Goal: Task Accomplishment & Management: Manage account settings

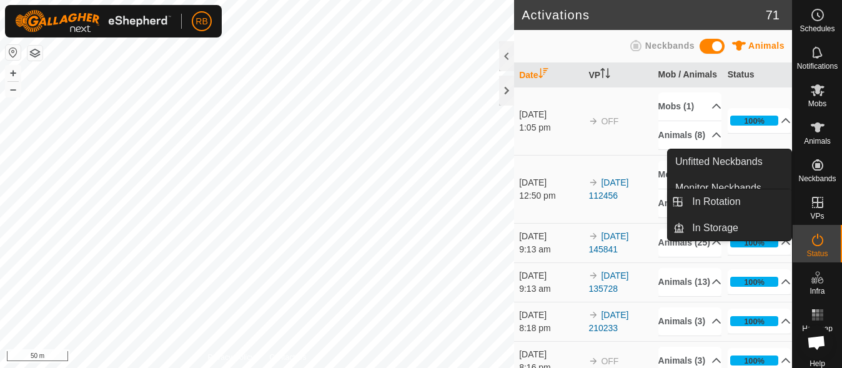
click at [816, 203] on icon at bounding box center [817, 202] width 11 height 11
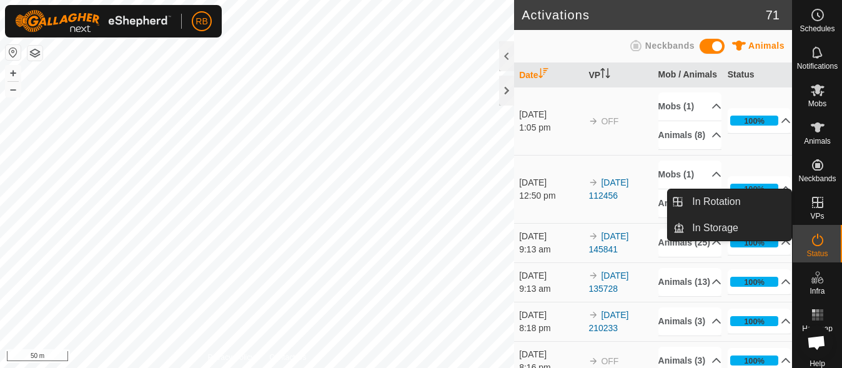
click at [812, 207] on icon at bounding box center [817, 202] width 11 height 11
click at [766, 204] on link "In Rotation" at bounding box center [738, 201] width 107 height 25
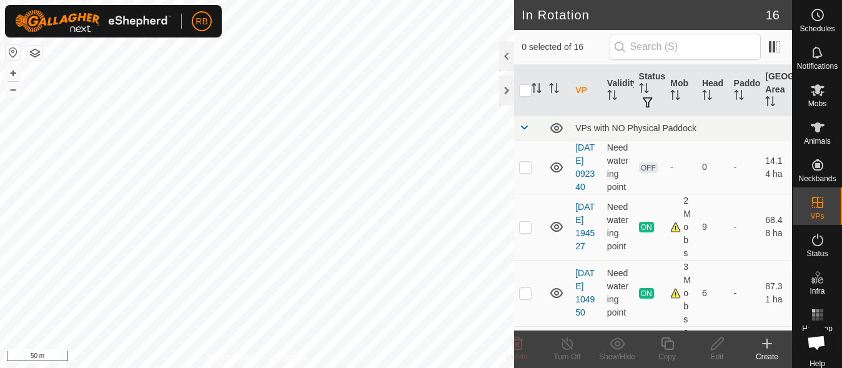
click at [765, 348] on icon at bounding box center [767, 343] width 15 height 15
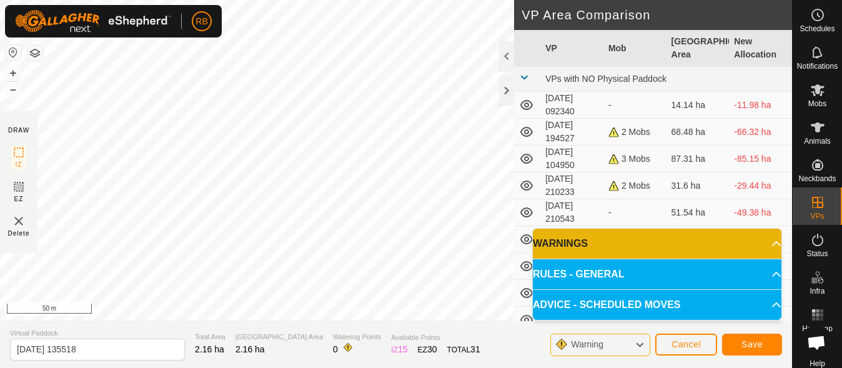
click at [368, 0] on html "RB Schedules Notifications Mobs Animals Neckbands VPs Status Infra Heatmap Help…" at bounding box center [421, 184] width 842 height 368
click at [741, 339] on button "Save" at bounding box center [752, 345] width 60 height 22
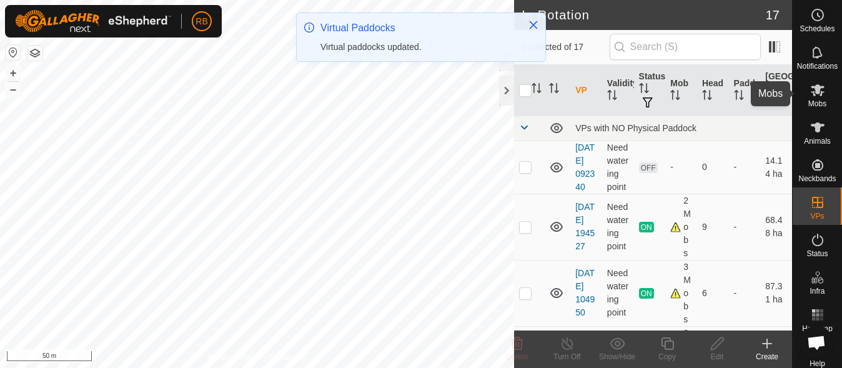
click at [808, 106] on span "Mobs" at bounding box center [817, 103] width 18 height 7
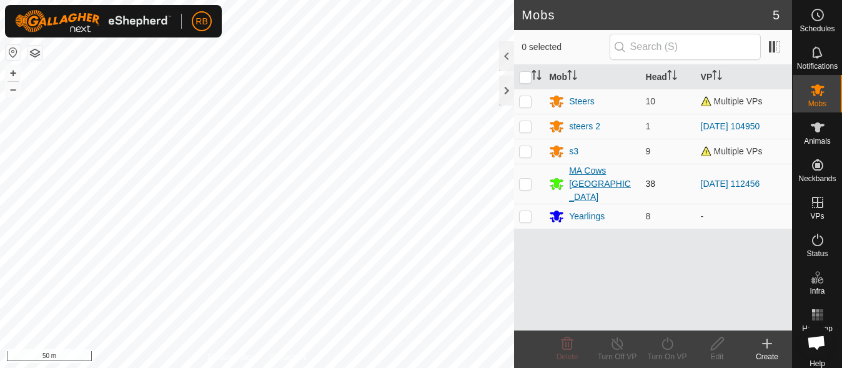
click at [576, 173] on div "MA Cows [GEOGRAPHIC_DATA]" at bounding box center [602, 183] width 66 height 39
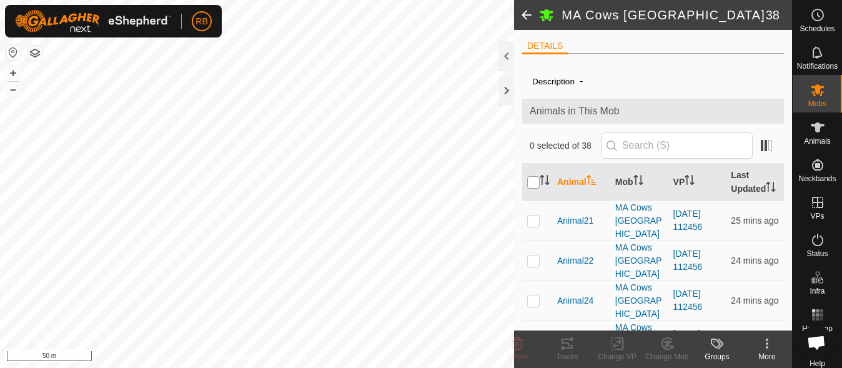
click at [534, 186] on input "checkbox" at bounding box center [533, 182] width 12 height 12
checkbox input "true"
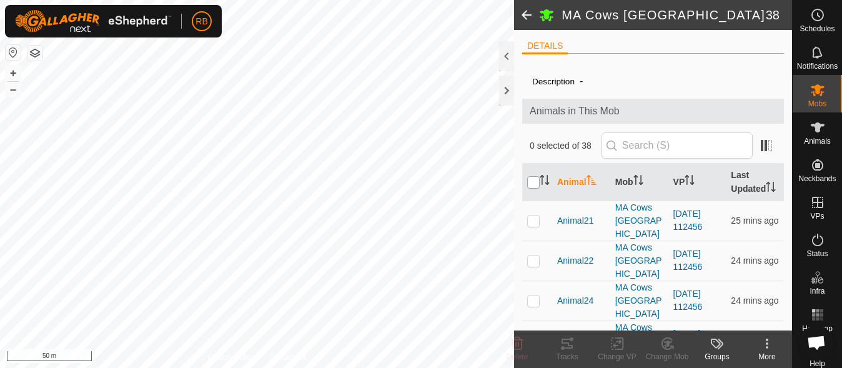
checkbox input "true"
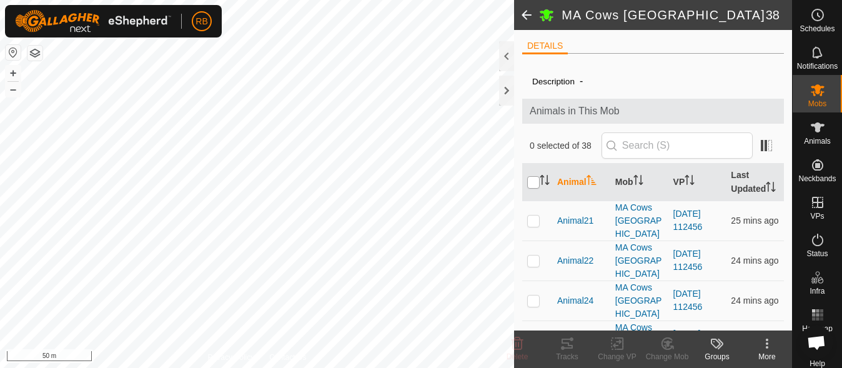
checkbox input "true"
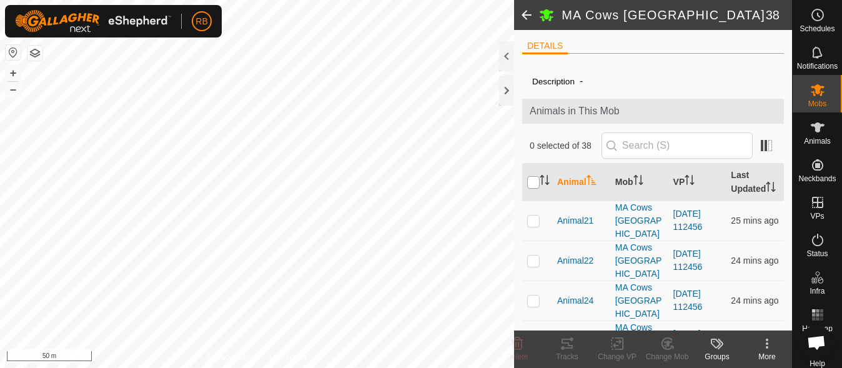
checkbox input "true"
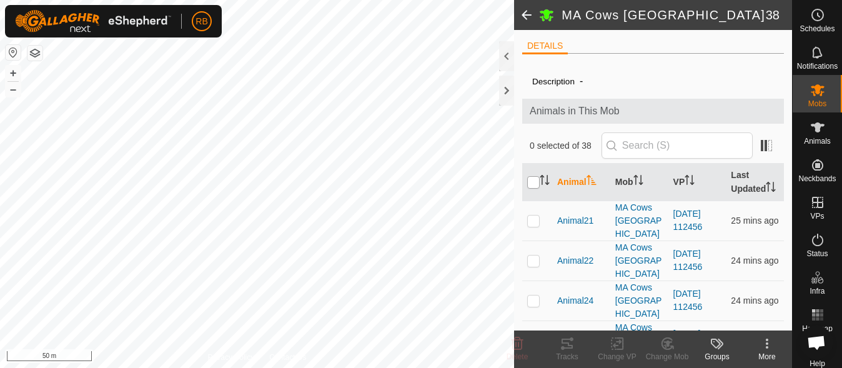
checkbox input "true"
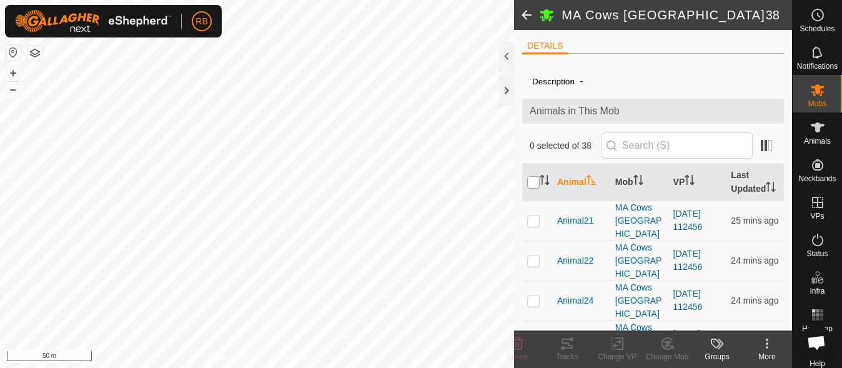
checkbox input "true"
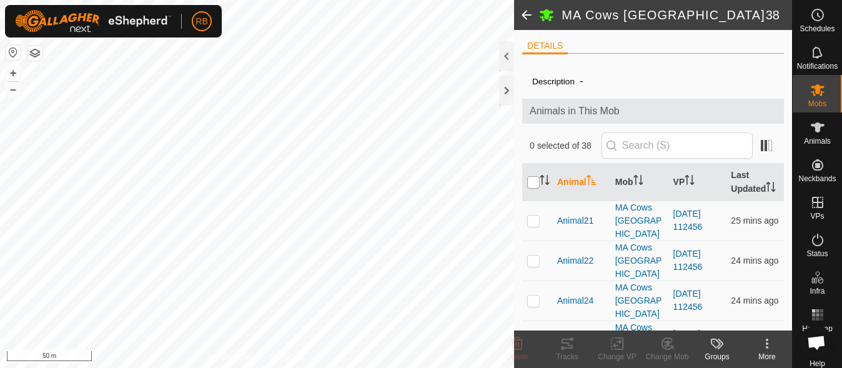
checkbox input "true"
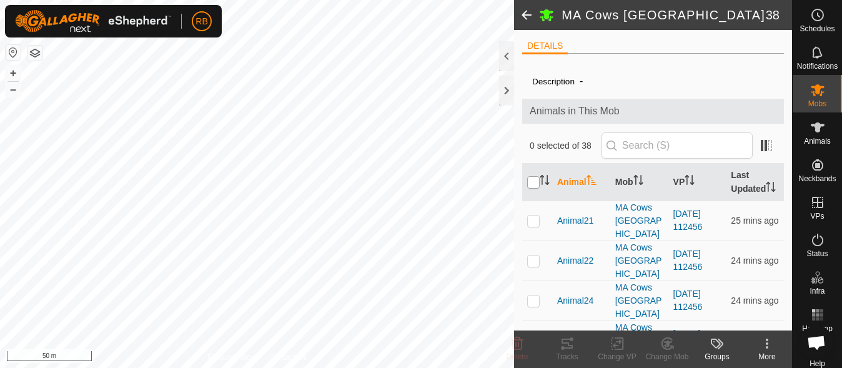
checkbox input "true"
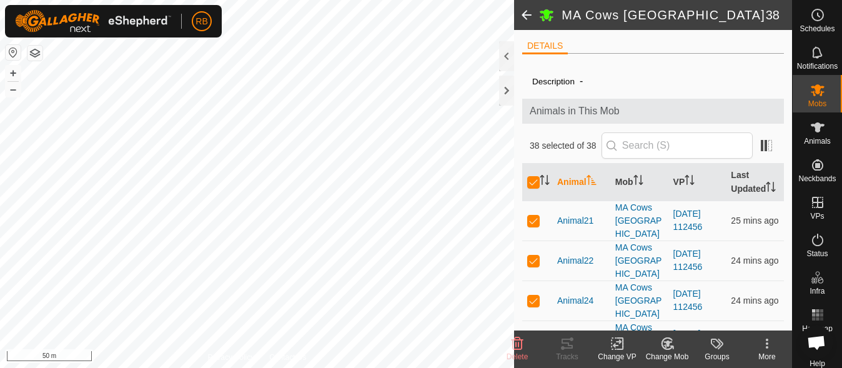
click at [625, 355] on div "Change VP" at bounding box center [617, 356] width 50 height 11
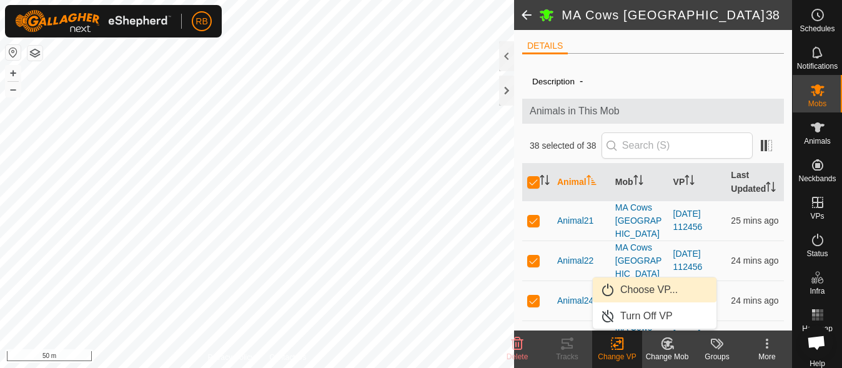
click at [656, 294] on link "Choose VP..." at bounding box center [655, 289] width 124 height 25
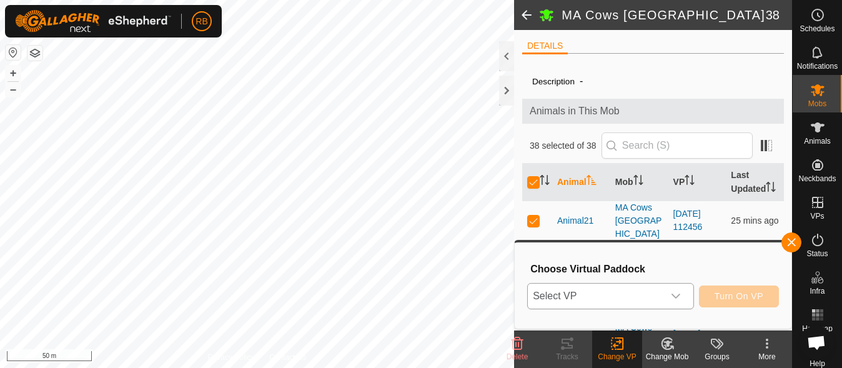
click at [622, 296] on span "Select VP" at bounding box center [595, 296] width 135 height 25
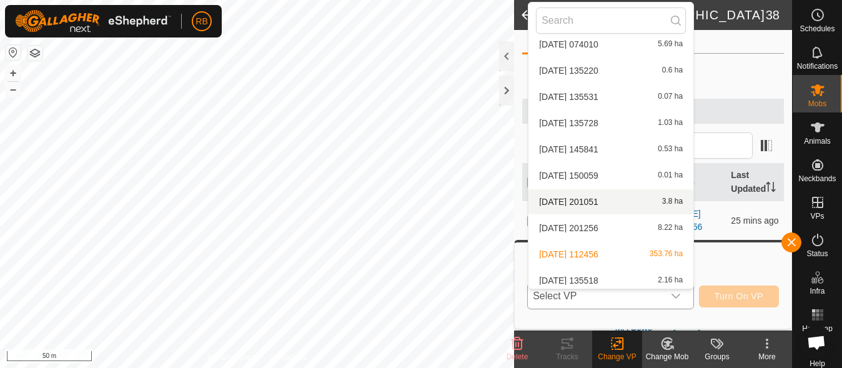
scroll to position [224, 0]
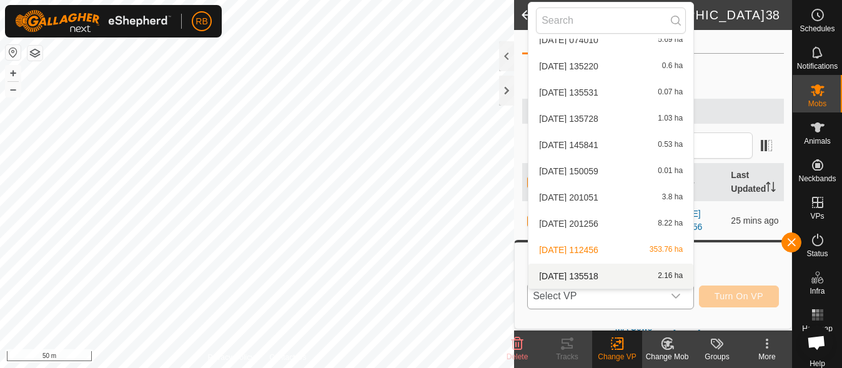
click at [628, 276] on li "2025-09-07 135518 2.16 ha" at bounding box center [611, 276] width 165 height 25
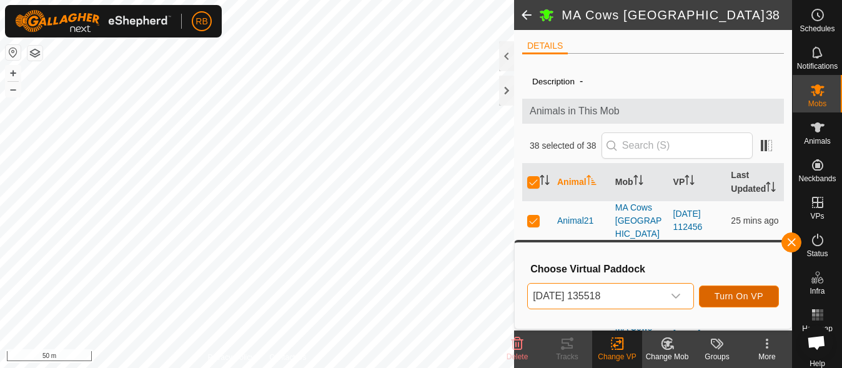
click at [715, 296] on span "Turn On VP" at bounding box center [739, 296] width 49 height 10
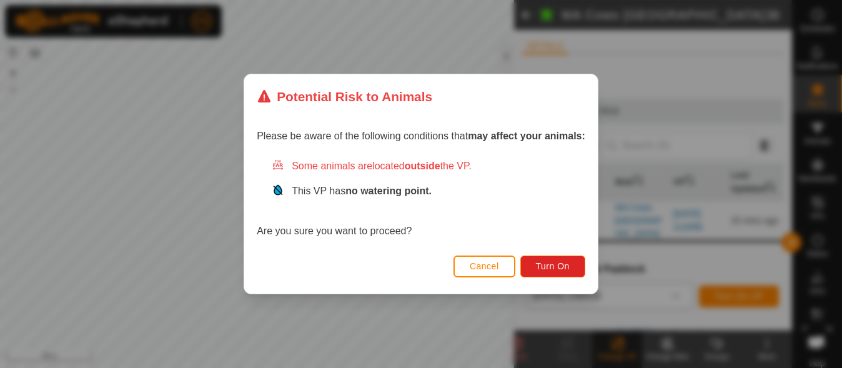
click at [510, 264] on button "Cancel" at bounding box center [485, 267] width 62 height 22
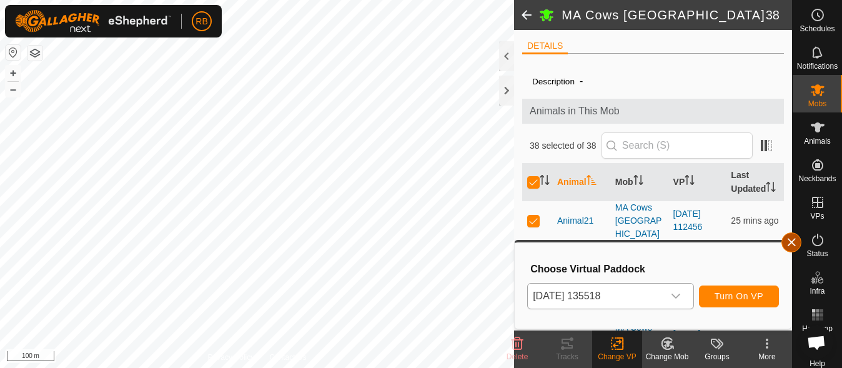
click at [789, 240] on button "button" at bounding box center [792, 242] width 20 height 20
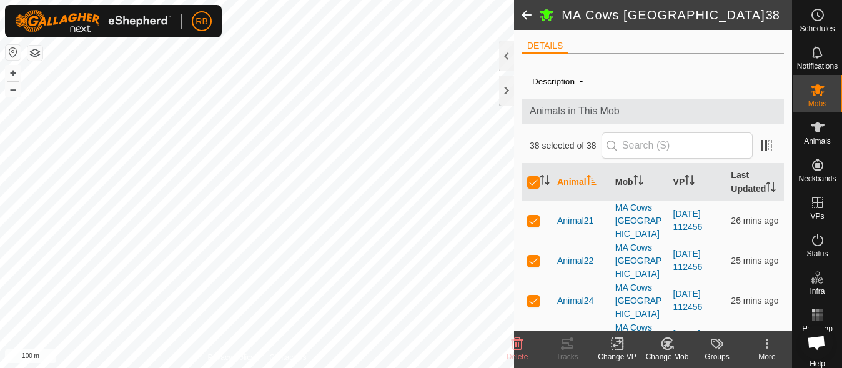
click at [615, 348] on icon at bounding box center [618, 343] width 16 height 15
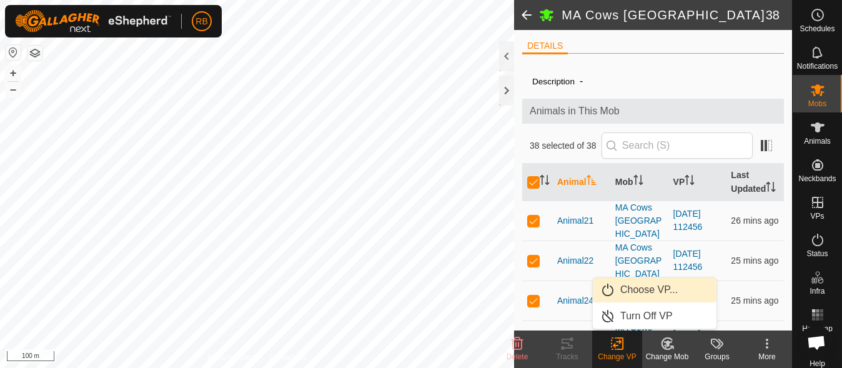
click at [672, 288] on link "Choose VP..." at bounding box center [655, 289] width 124 height 25
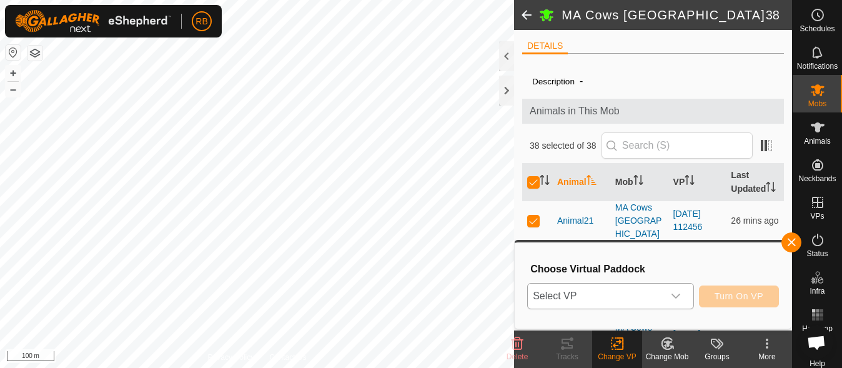
click at [654, 297] on span "Select VP" at bounding box center [595, 296] width 135 height 25
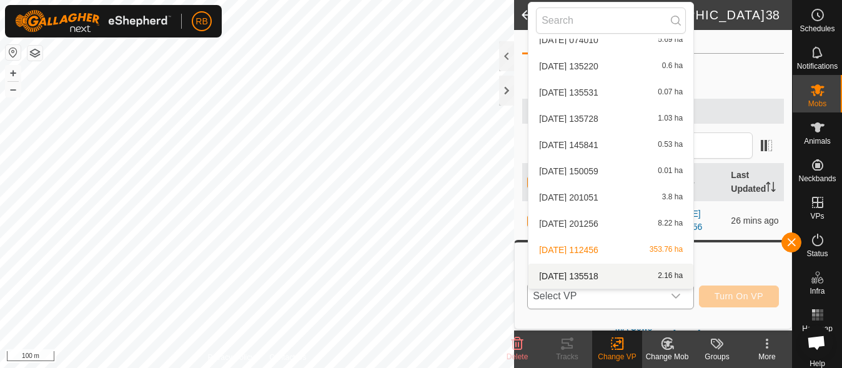
click at [649, 271] on li "2025-09-07 135518 2.16 ha" at bounding box center [611, 276] width 165 height 25
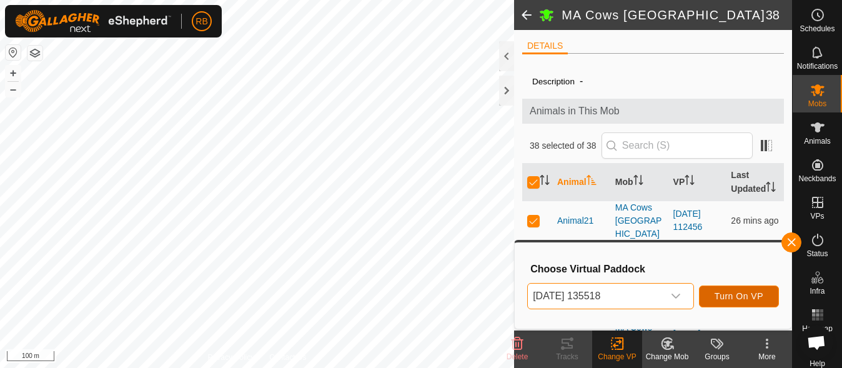
click at [731, 291] on span "Turn On VP" at bounding box center [739, 296] width 49 height 10
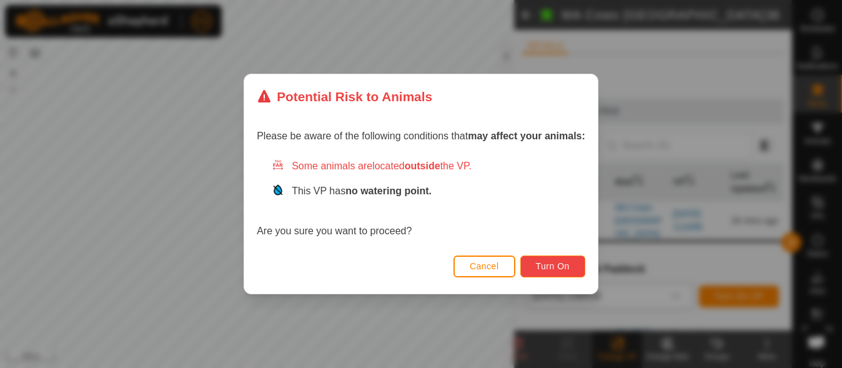
click at [544, 267] on span "Turn On" at bounding box center [553, 266] width 34 height 10
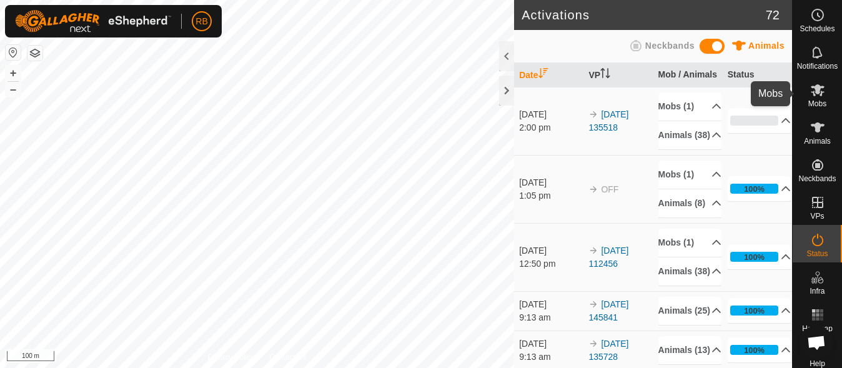
click at [810, 97] on icon at bounding box center [817, 89] width 15 height 15
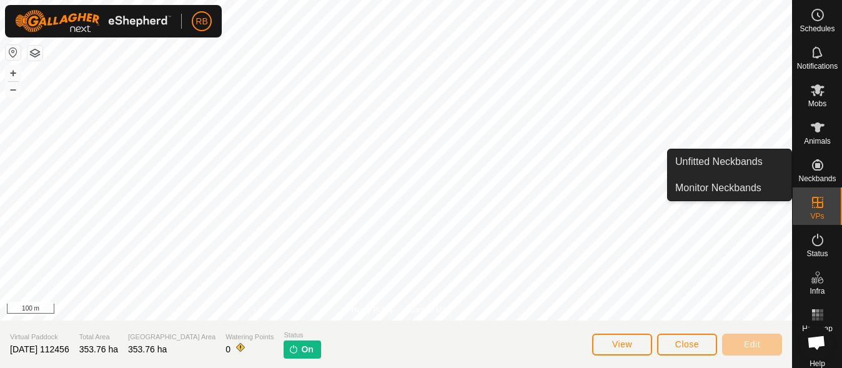
click at [807, 174] on es-neckbands-svg-icon at bounding box center [818, 165] width 22 height 20
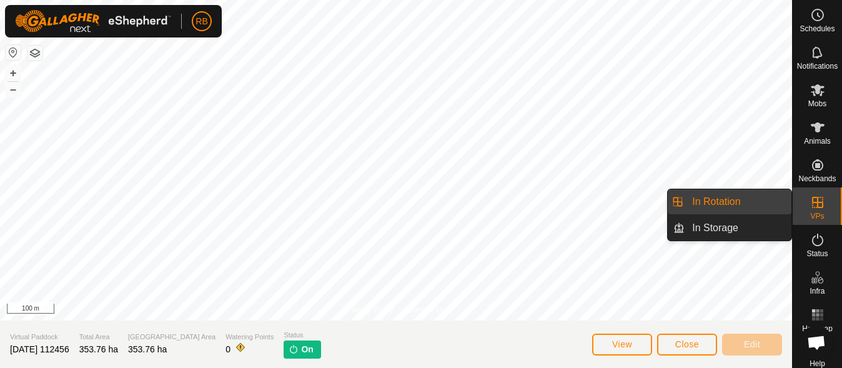
click at [810, 197] on icon at bounding box center [817, 202] width 15 height 15
click at [738, 199] on link "In Rotation" at bounding box center [738, 201] width 107 height 25
click at [807, 209] on es-virtualpaddocks-svg-icon at bounding box center [818, 202] width 22 height 20
click at [814, 209] on icon at bounding box center [817, 202] width 15 height 15
click at [773, 205] on link "In Rotation" at bounding box center [738, 201] width 107 height 25
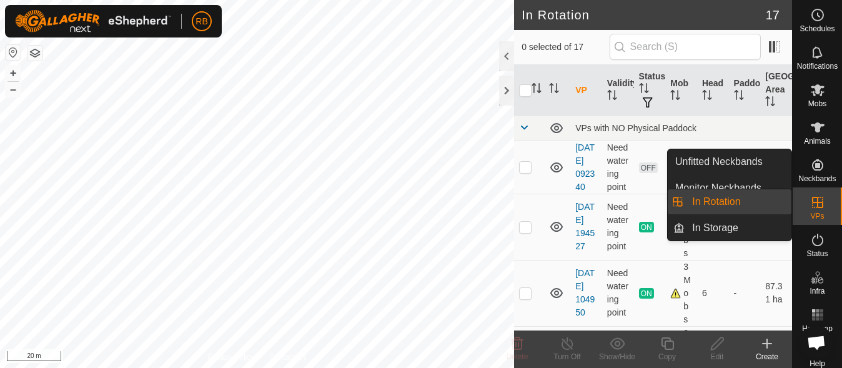
click at [736, 196] on link "In Rotation" at bounding box center [738, 201] width 107 height 25
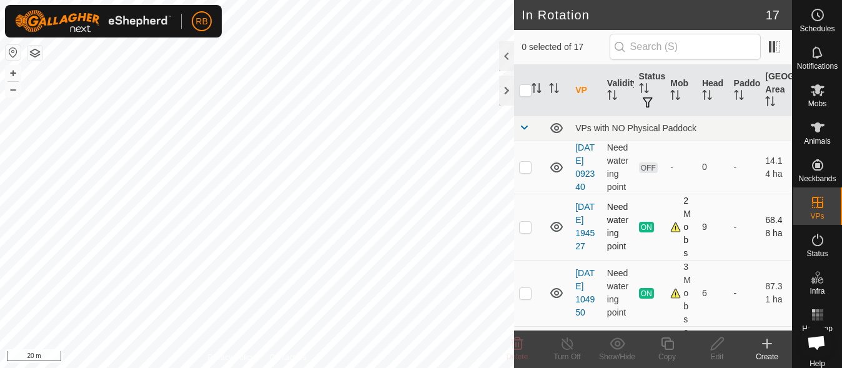
checkbox input "true"
click at [565, 347] on icon at bounding box center [568, 343] width 16 height 15
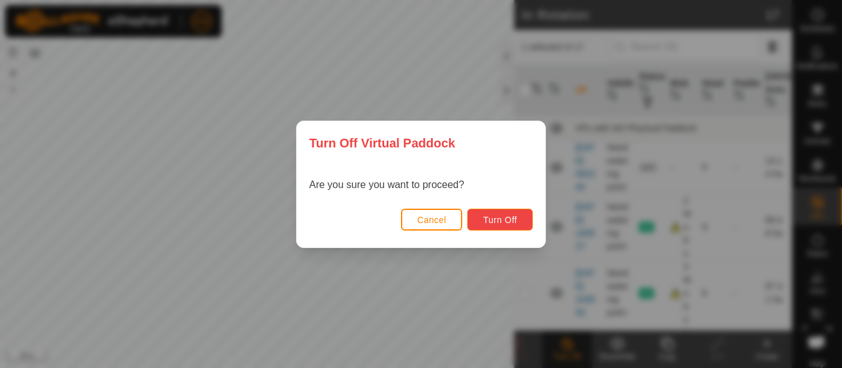
click at [487, 216] on span "Turn Off" at bounding box center [500, 220] width 34 height 10
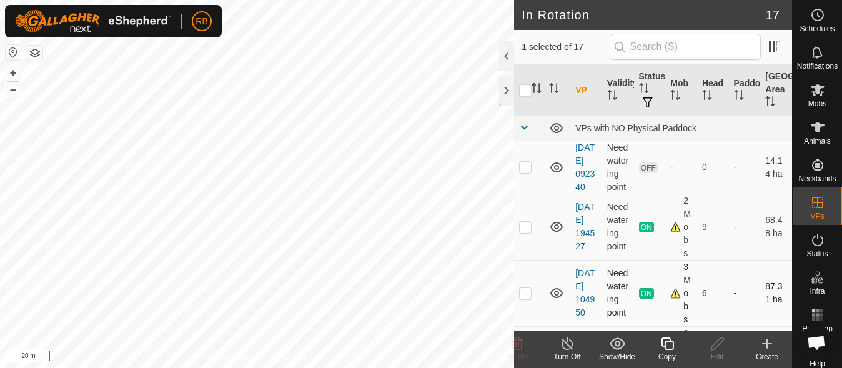
checkbox input "false"
checkbox input "true"
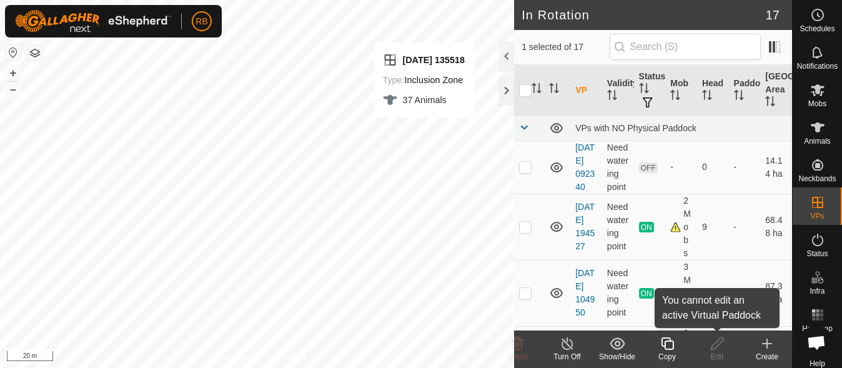
click at [720, 350] on icon at bounding box center [718, 343] width 16 height 15
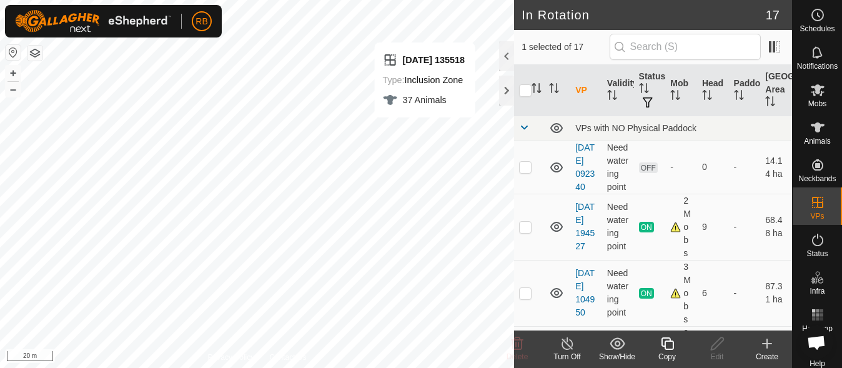
click at [770, 347] on icon at bounding box center [767, 343] width 15 height 15
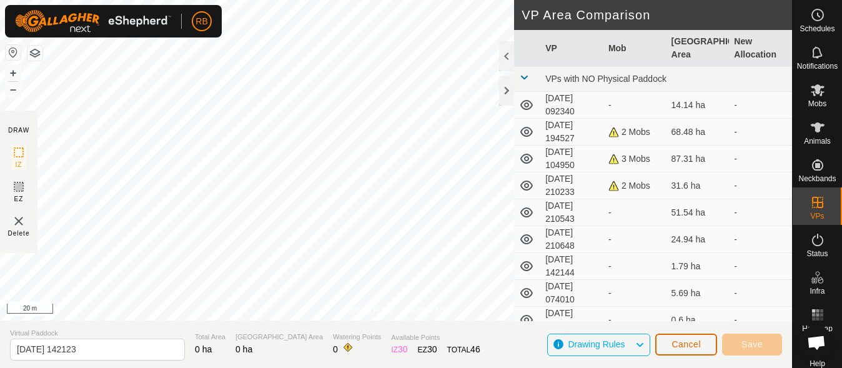
click at [700, 348] on span "Cancel" at bounding box center [686, 344] width 29 height 10
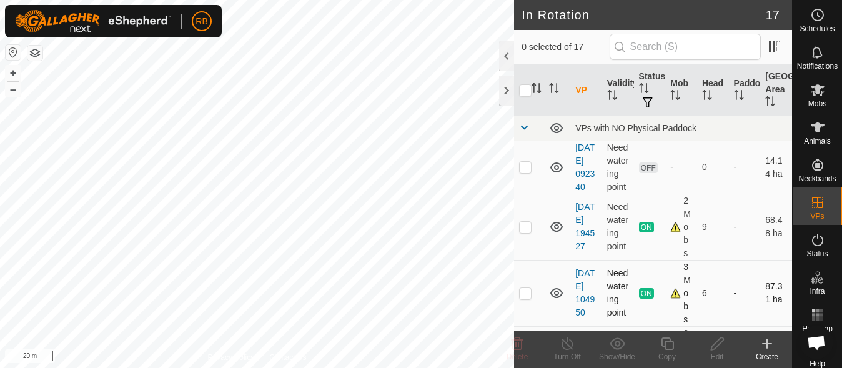
checkbox input "true"
click at [758, 350] on create-svg-icon at bounding box center [767, 343] width 50 height 15
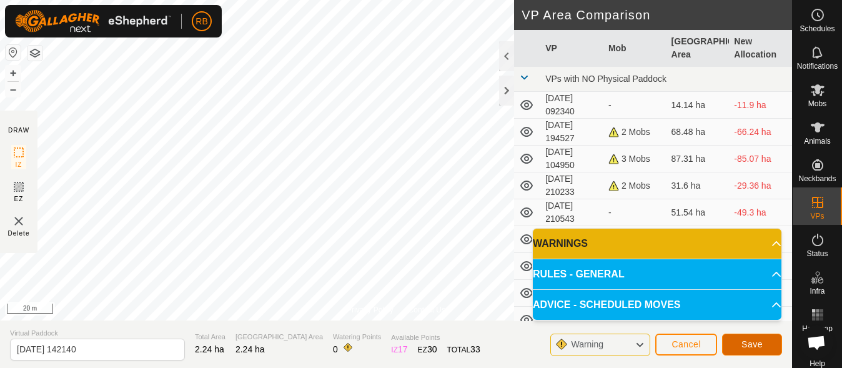
click at [748, 336] on button "Save" at bounding box center [752, 345] width 60 height 22
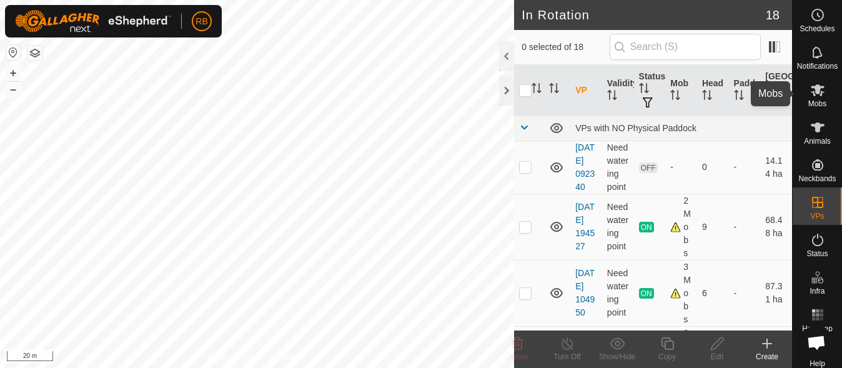
click at [808, 104] on span "Mobs" at bounding box center [817, 103] width 18 height 7
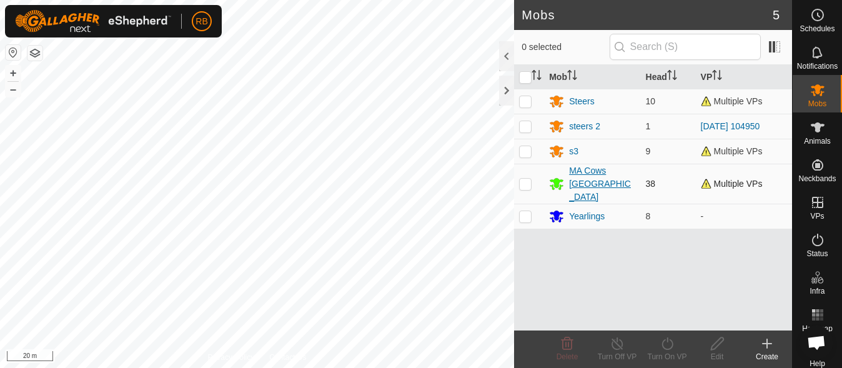
click at [609, 170] on div "MA Cows [GEOGRAPHIC_DATA]" at bounding box center [602, 183] width 66 height 39
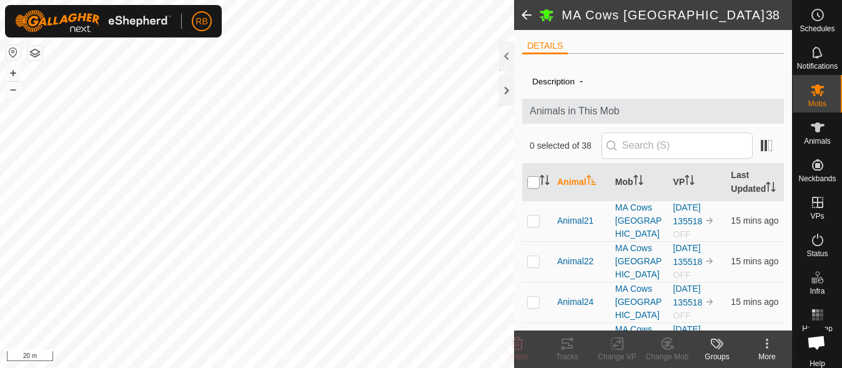
click at [535, 186] on input "checkbox" at bounding box center [533, 182] width 12 height 12
checkbox input "true"
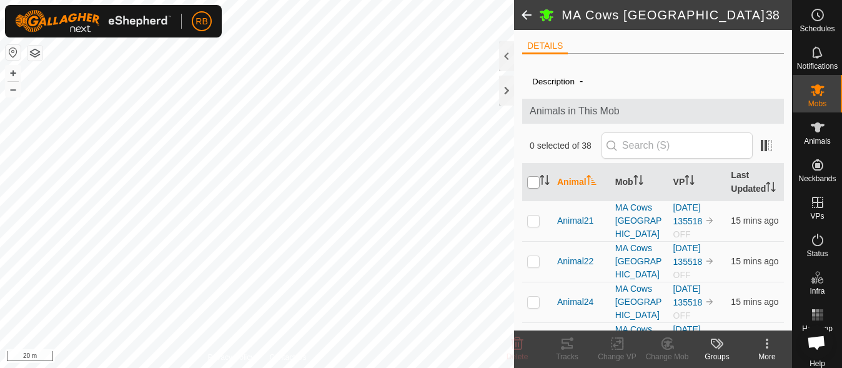
checkbox input "true"
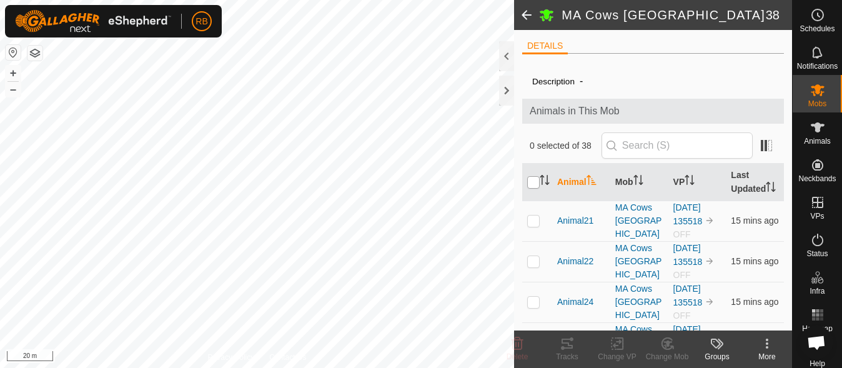
checkbox input "true"
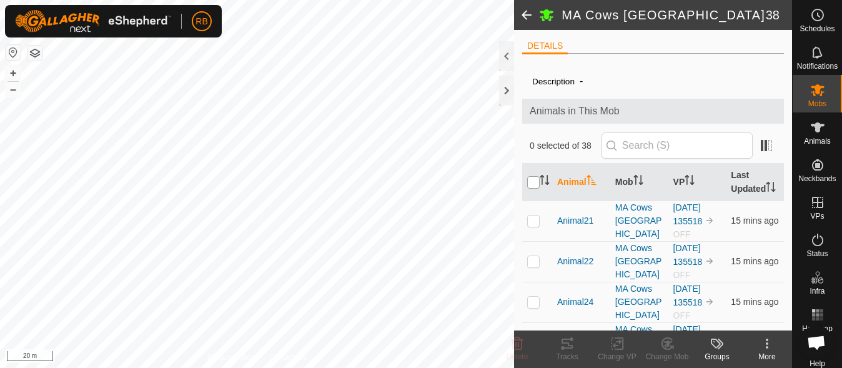
checkbox input "true"
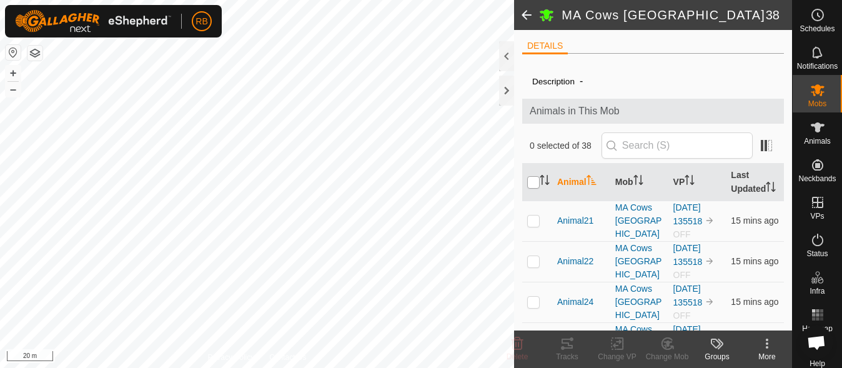
checkbox input "true"
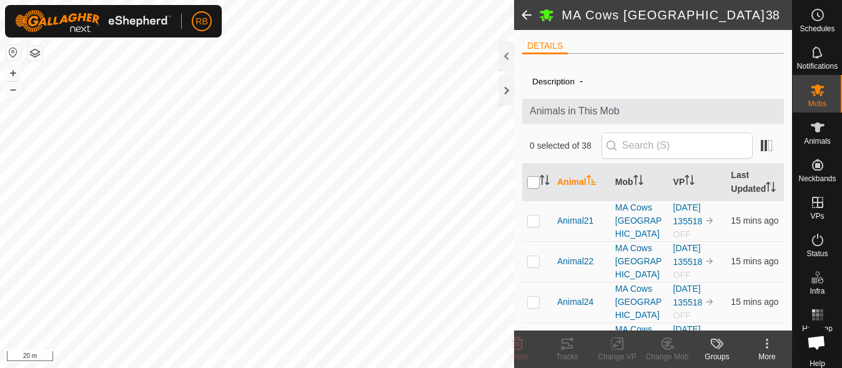
checkbox input "true"
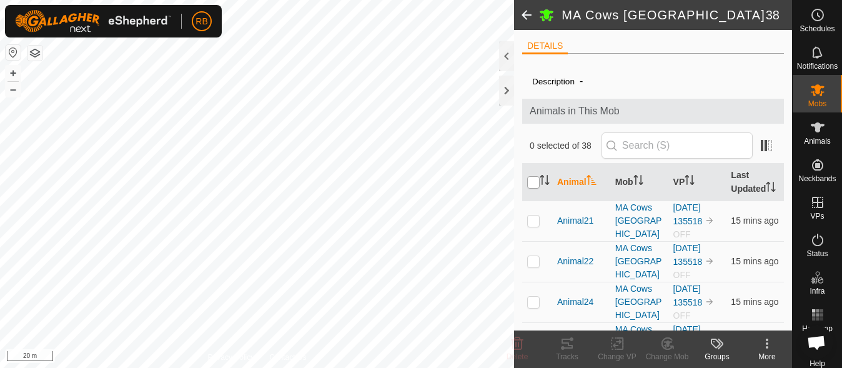
checkbox input "true"
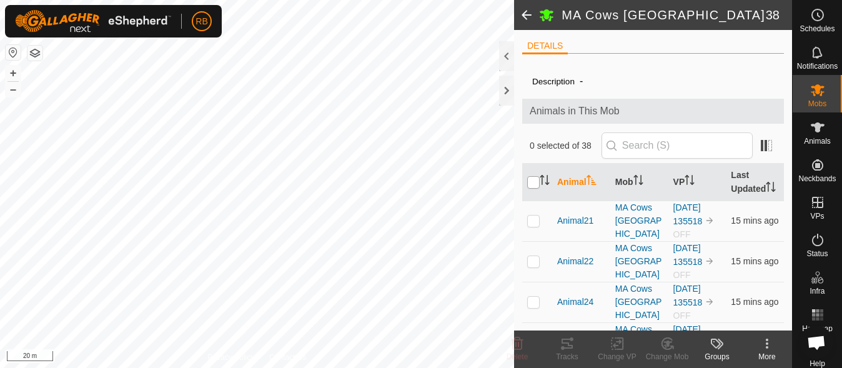
checkbox input "true"
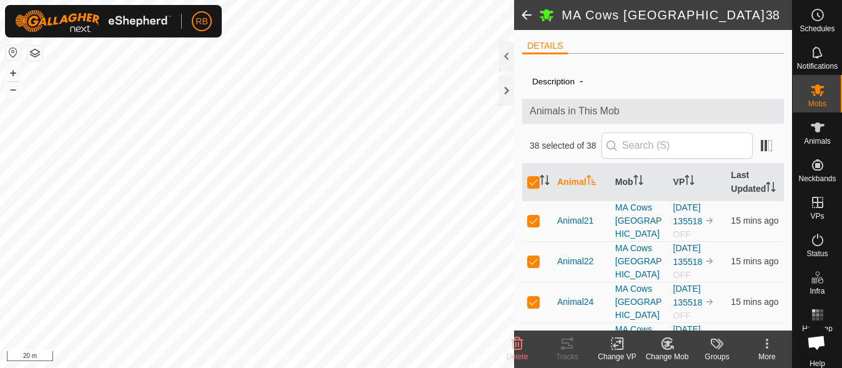
click at [620, 344] on icon at bounding box center [618, 343] width 16 height 15
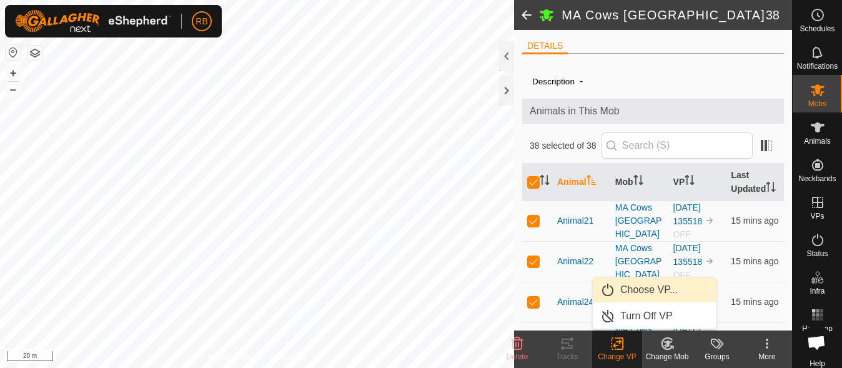
click at [633, 290] on link "Choose VP..." at bounding box center [655, 289] width 124 height 25
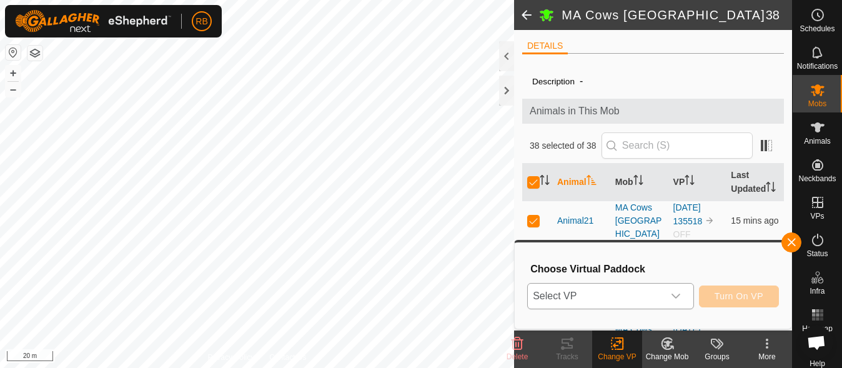
click at [668, 286] on div "dropdown trigger" at bounding box center [675, 296] width 25 height 25
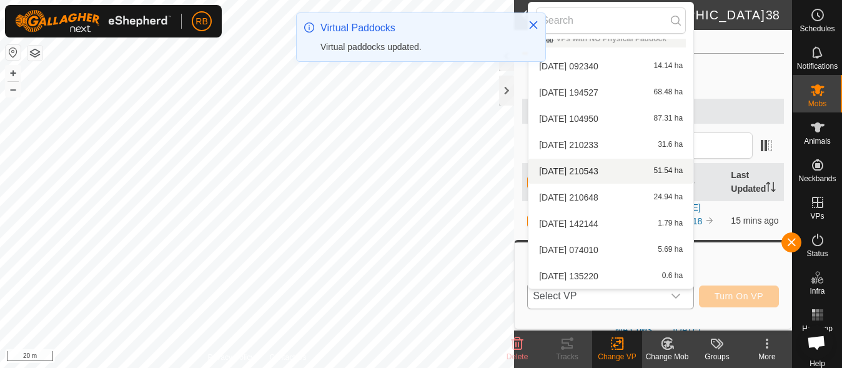
scroll to position [250, 0]
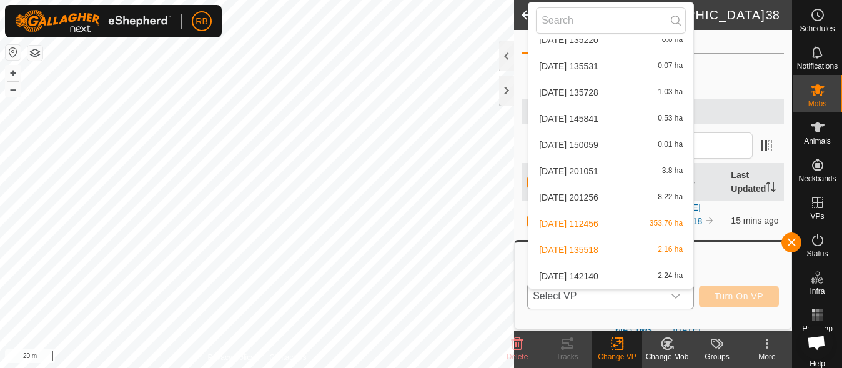
click at [605, 269] on li "2025-09-07 142140 2.24 ha" at bounding box center [611, 276] width 165 height 25
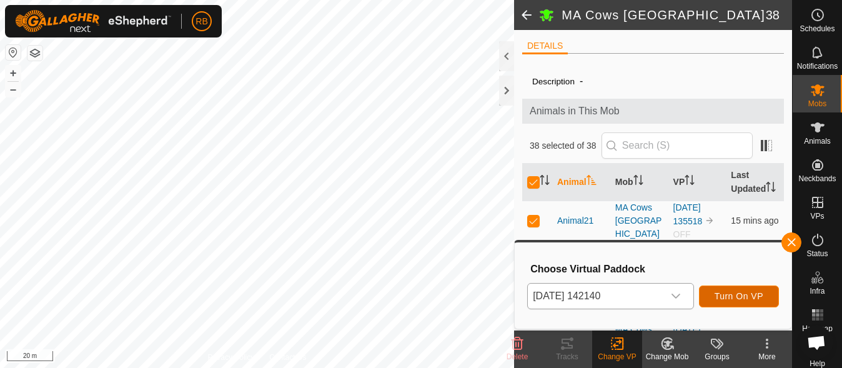
click at [750, 287] on button "Turn On VP" at bounding box center [739, 297] width 80 height 22
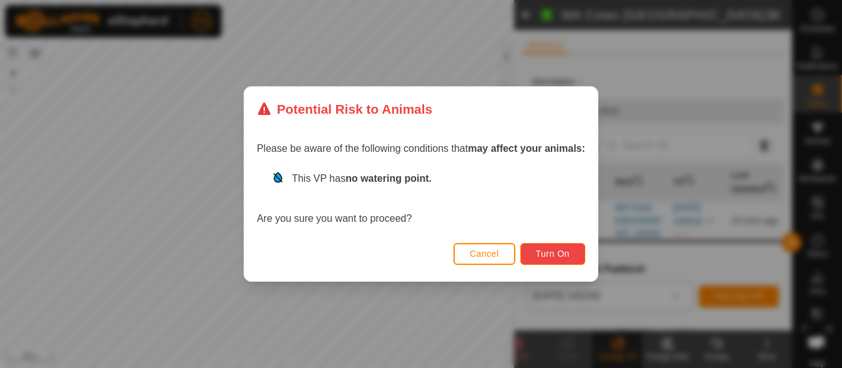
click at [549, 246] on button "Turn On" at bounding box center [552, 254] width 65 height 22
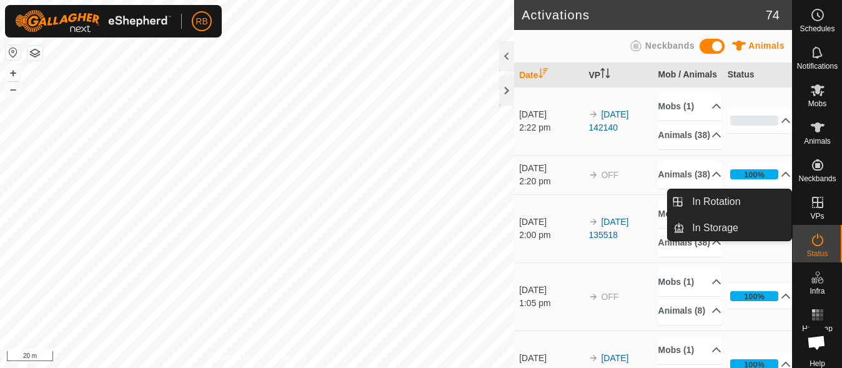
click at [816, 204] on icon at bounding box center [817, 202] width 15 height 15
click at [773, 199] on link "In Rotation" at bounding box center [738, 201] width 107 height 25
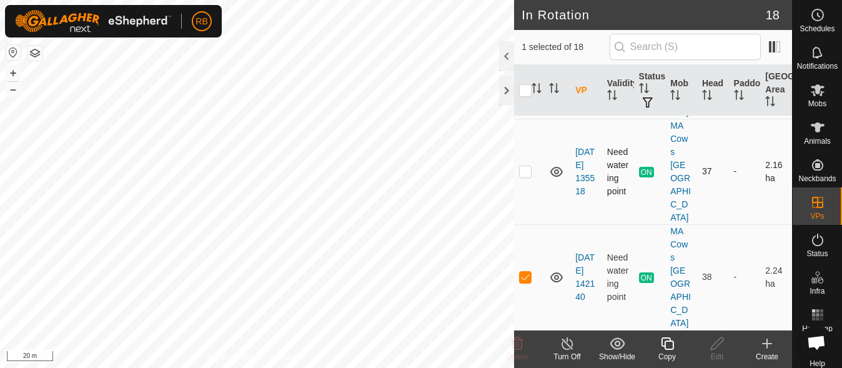
scroll to position [1081, 0]
click at [810, 77] on div "Mobs" at bounding box center [817, 93] width 49 height 37
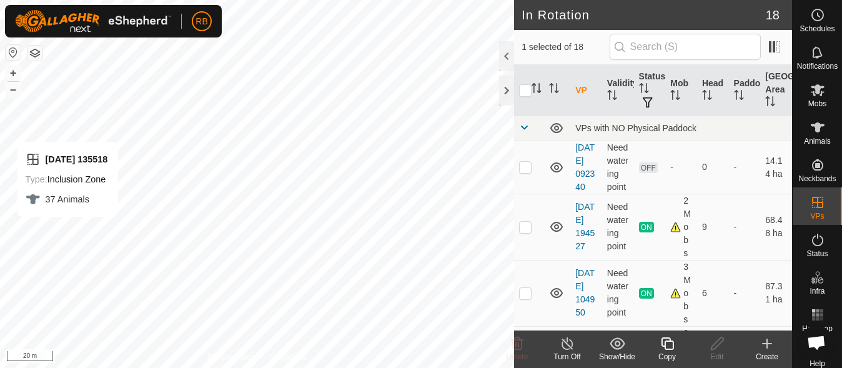
checkbox input "false"
checkbox input "true"
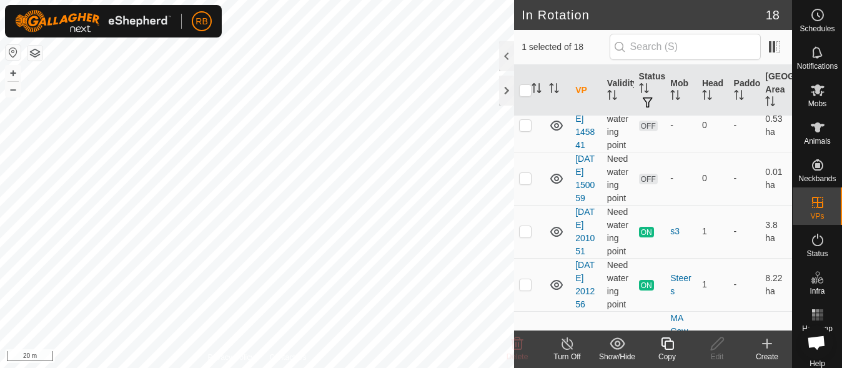
scroll to position [660, 0]
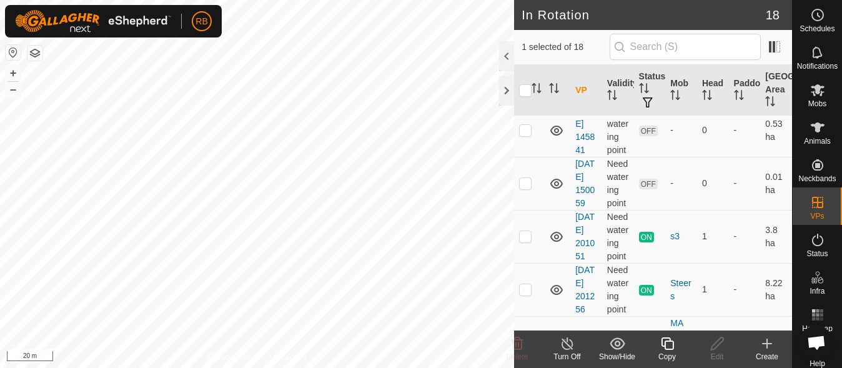
checkbox input "true"
checkbox input "false"
checkbox input "true"
click at [569, 341] on icon at bounding box center [568, 343] width 16 height 15
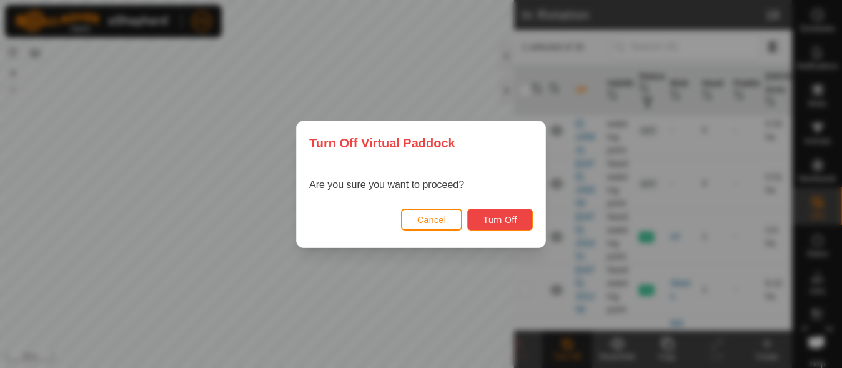
click at [499, 216] on span "Turn Off" at bounding box center [500, 220] width 34 height 10
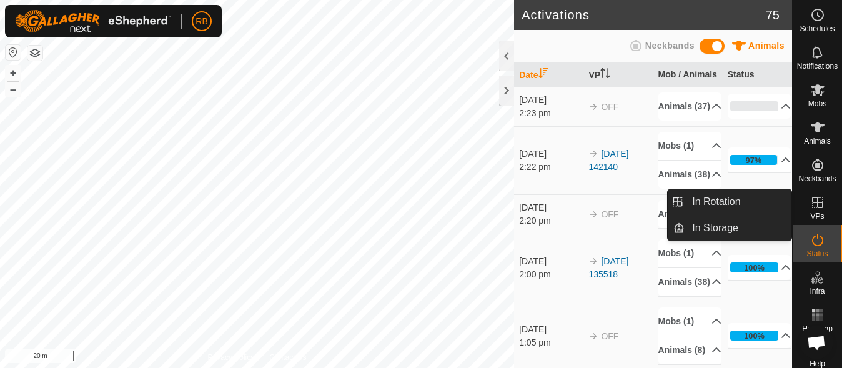
click at [808, 211] on es-virtualpaddocks-svg-icon at bounding box center [818, 202] width 22 height 20
click at [767, 201] on link "In Rotation" at bounding box center [738, 201] width 107 height 25
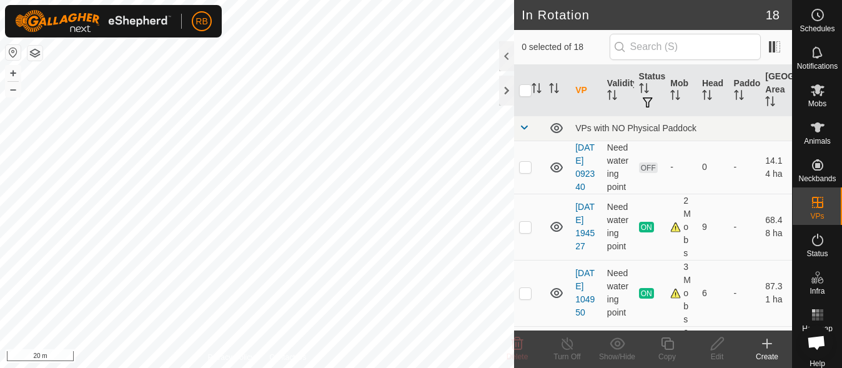
click at [768, 354] on div "Create" at bounding box center [767, 356] width 50 height 11
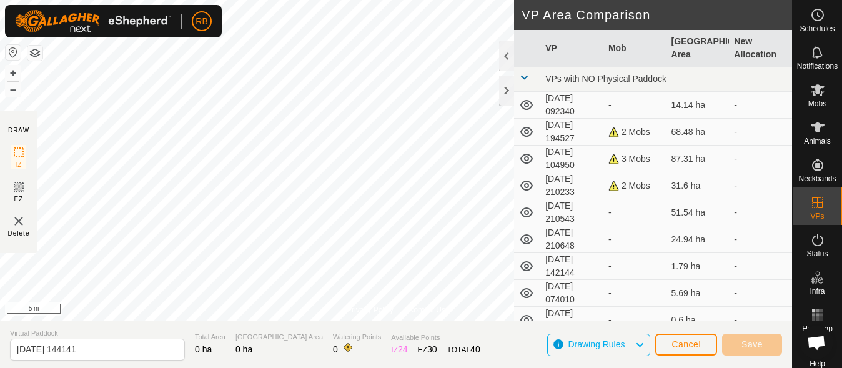
click at [540, 40] on div "Privacy Policy Contact Us Animal44 2369233636 Yearlings - + – ⇧ i 5 m DRAW IZ E…" at bounding box center [396, 184] width 792 height 368
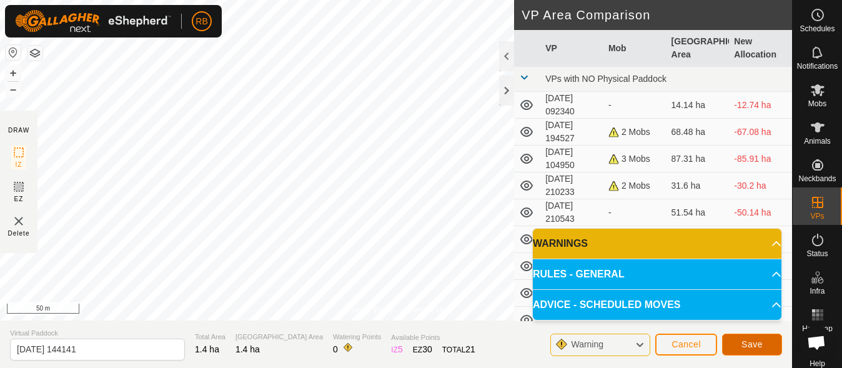
click at [732, 342] on button "Save" at bounding box center [752, 345] width 60 height 22
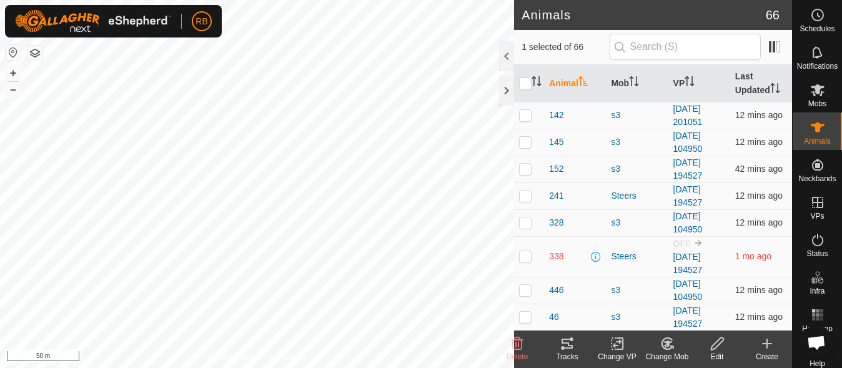
checkbox input "true"
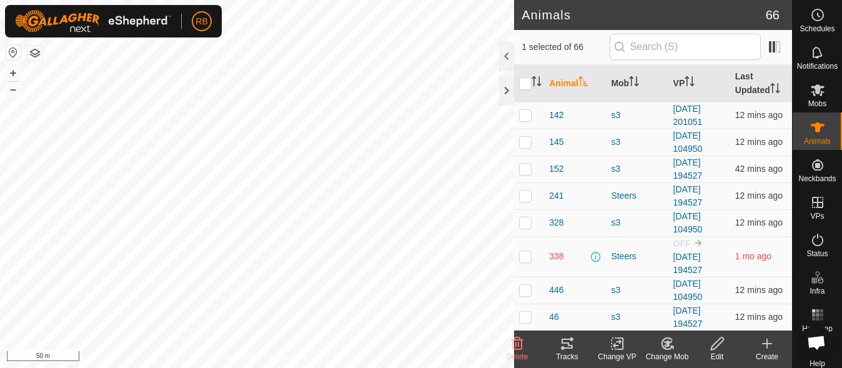
checkbox input "true"
click at [619, 344] on icon at bounding box center [618, 343] width 16 height 15
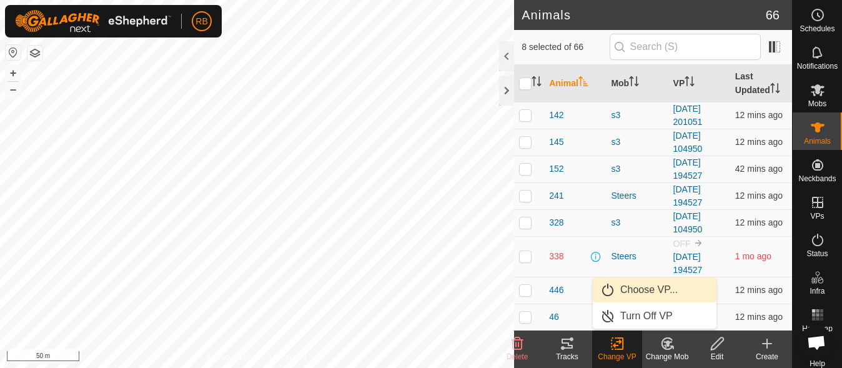
click at [643, 299] on link "Choose VP..." at bounding box center [655, 289] width 124 height 25
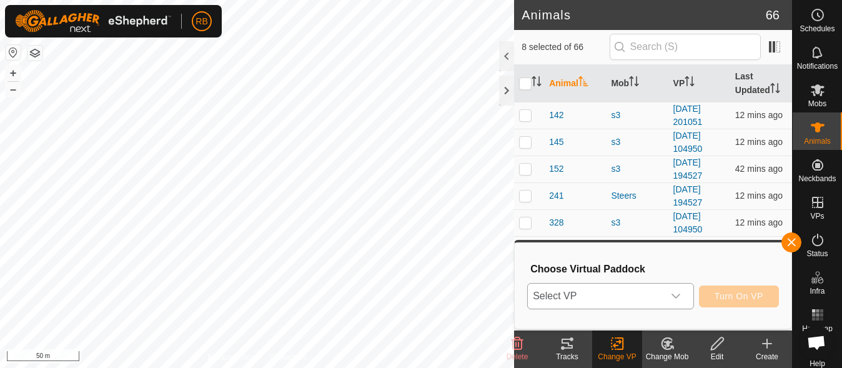
click at [642, 292] on span "Select VP" at bounding box center [595, 296] width 135 height 25
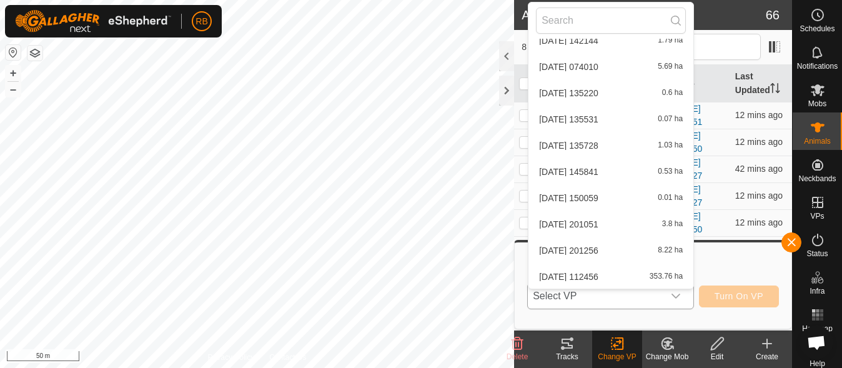
scroll to position [276, 0]
click at [575, 276] on li "[DATE] 144141 1.4 ha" at bounding box center [611, 276] width 165 height 25
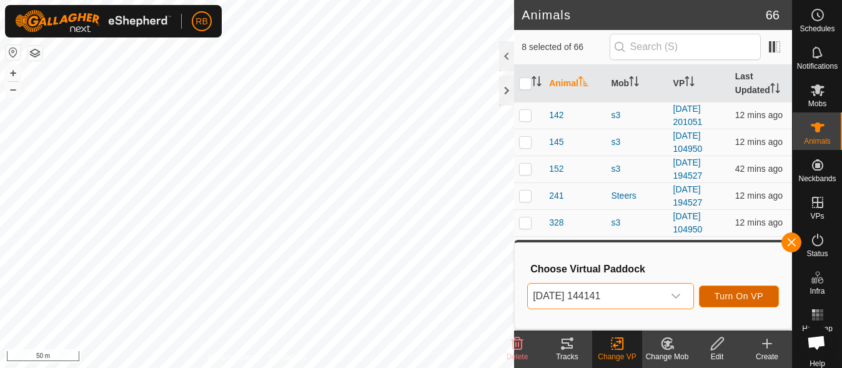
click at [752, 297] on span "Turn On VP" at bounding box center [739, 296] width 49 height 10
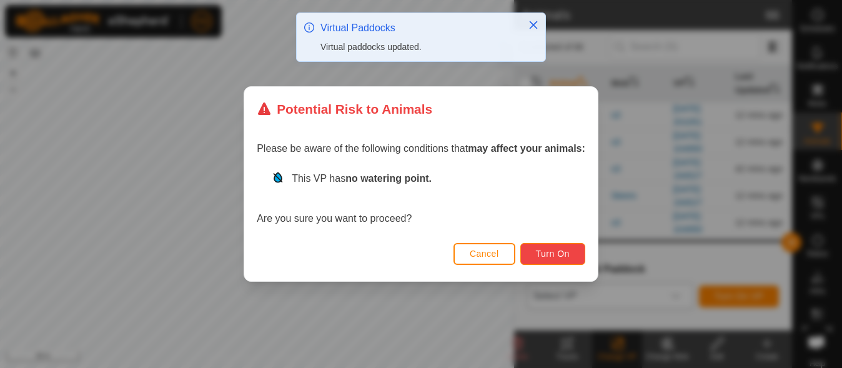
click at [529, 254] on button "Turn On" at bounding box center [552, 254] width 65 height 22
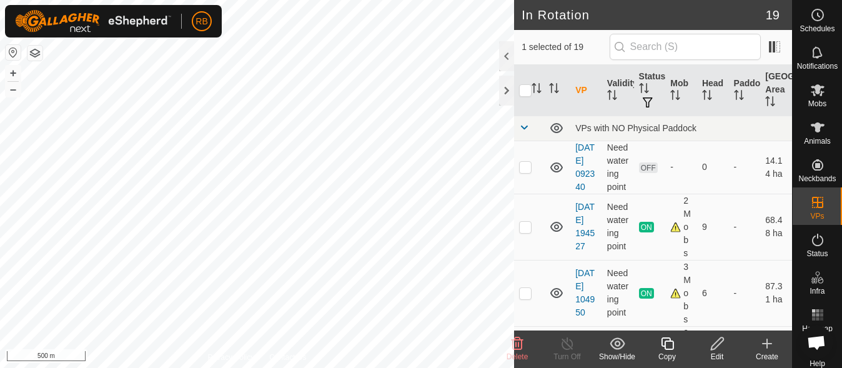
click at [727, 346] on edit-svg-icon at bounding box center [717, 343] width 50 height 15
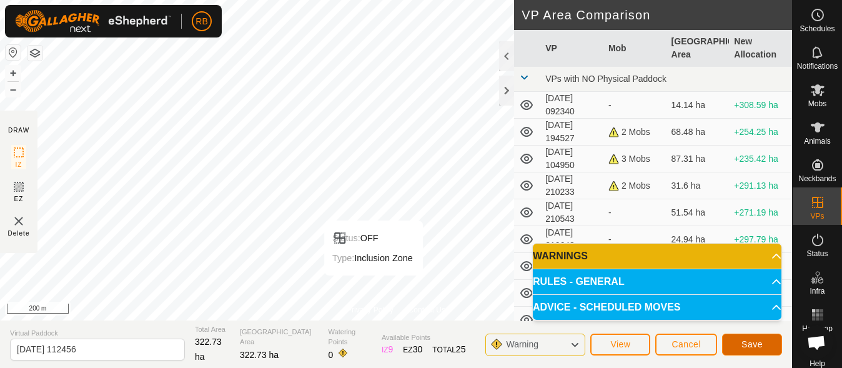
click at [750, 345] on span "Save" at bounding box center [752, 344] width 21 height 10
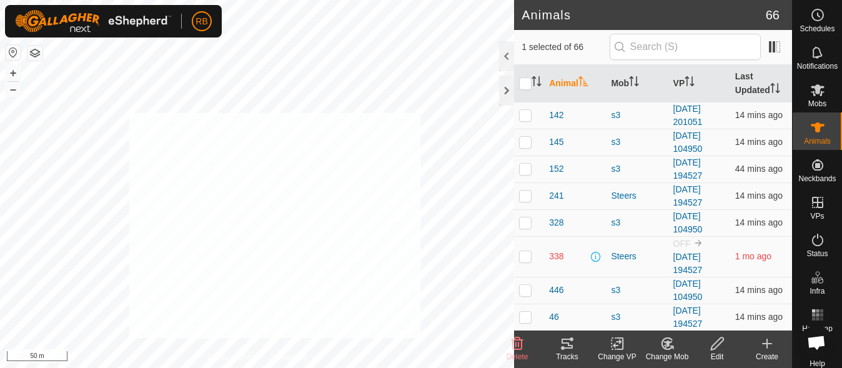
checkbox input "true"
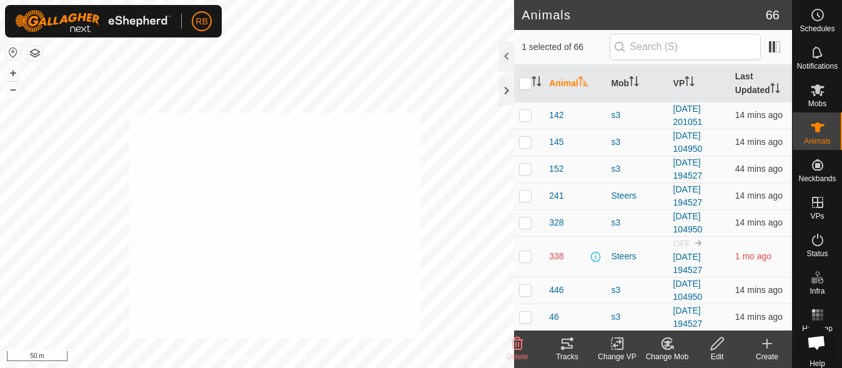
checkbox input "true"
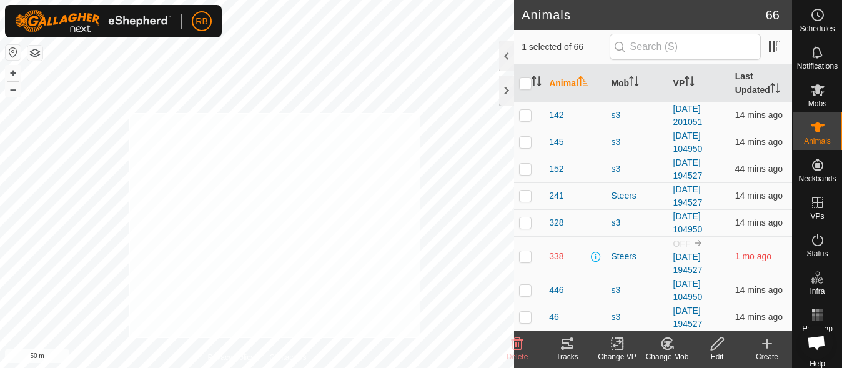
checkbox input "true"
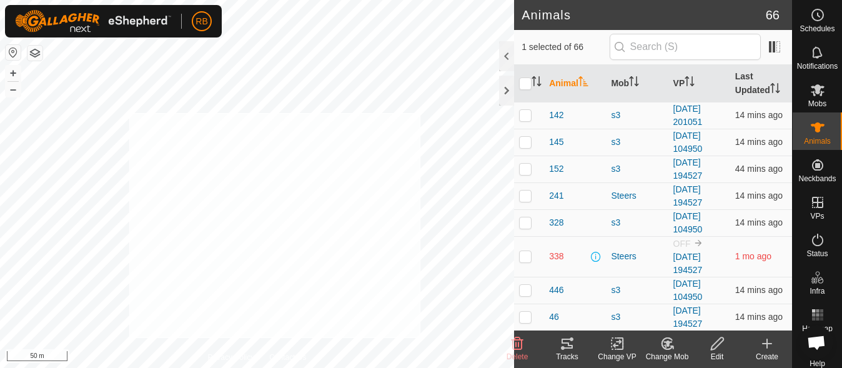
checkbox input "true"
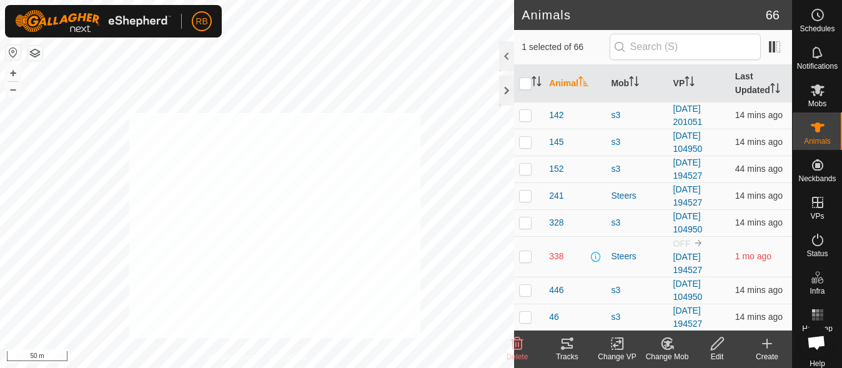
checkbox input "true"
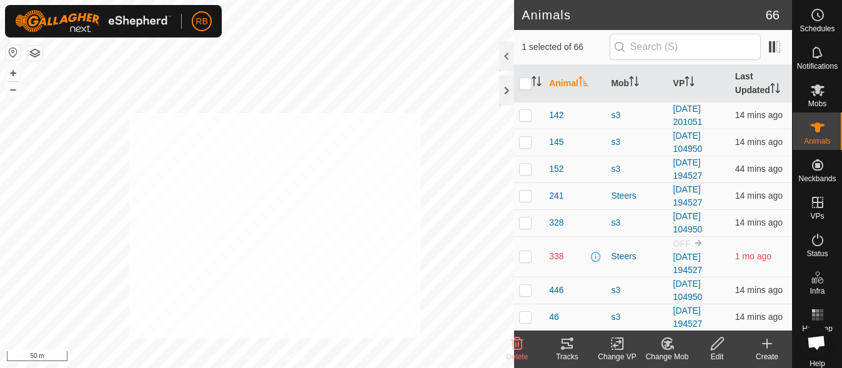
checkbox input "true"
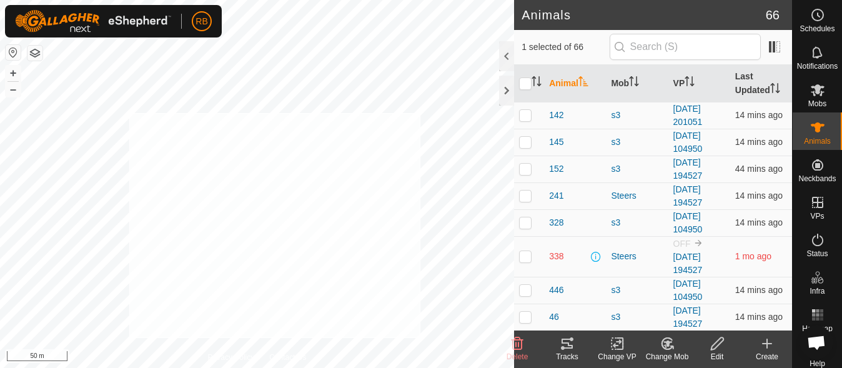
checkbox input "true"
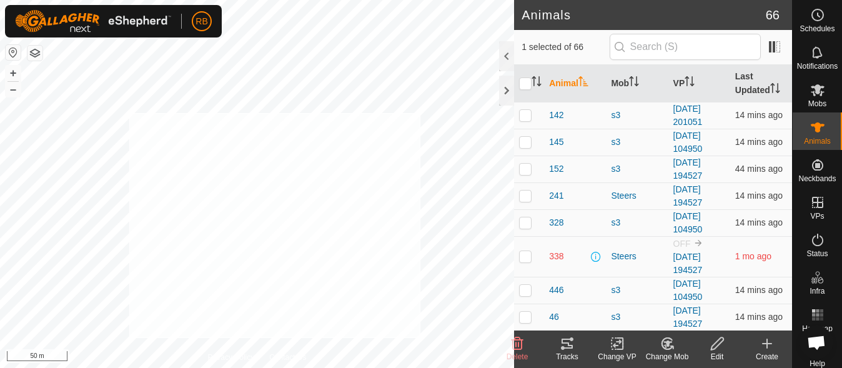
checkbox input "true"
click at [620, 340] on icon at bounding box center [618, 343] width 16 height 15
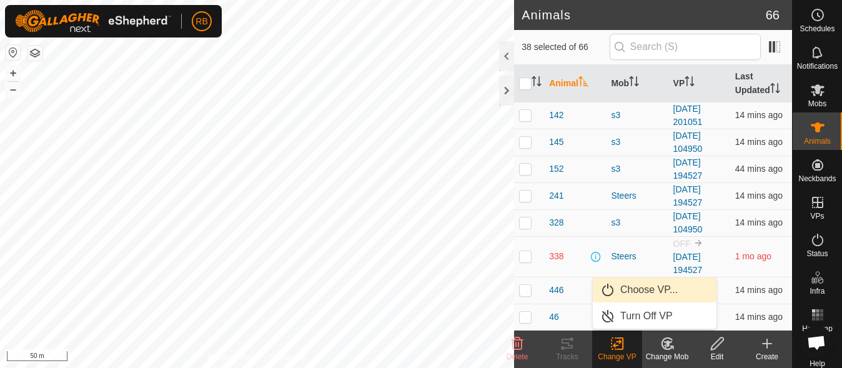
click at [639, 291] on link "Choose VP..." at bounding box center [655, 289] width 124 height 25
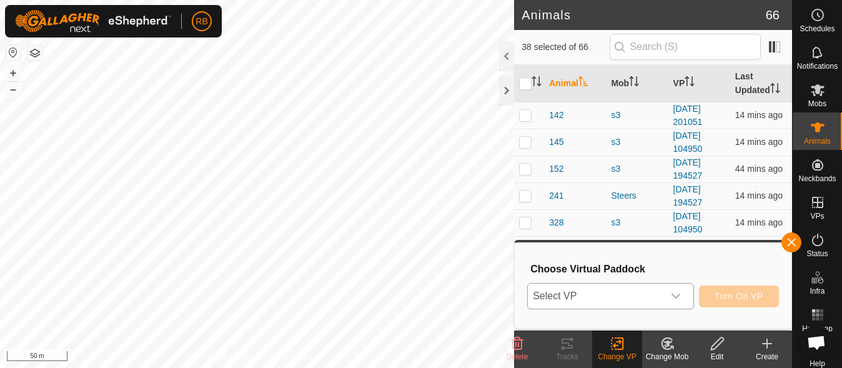
click at [637, 295] on span "Select VP" at bounding box center [595, 296] width 135 height 25
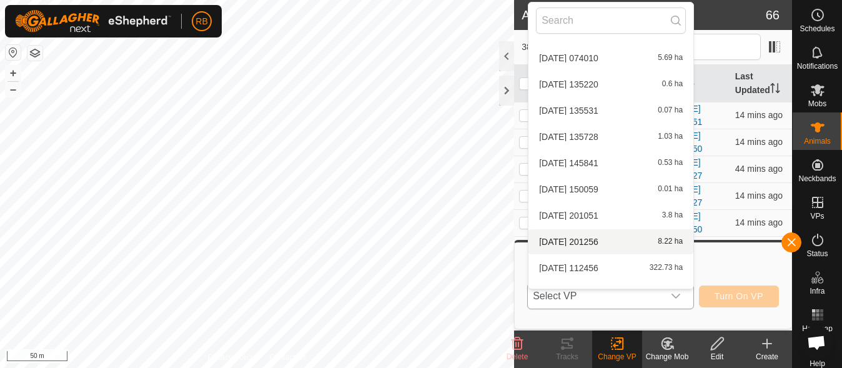
scroll to position [276, 0]
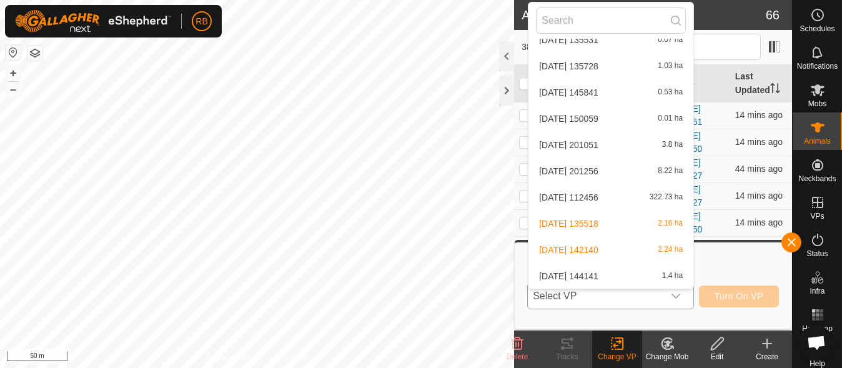
click at [585, 194] on li "[DATE] 112456 322.73 ha" at bounding box center [611, 197] width 165 height 25
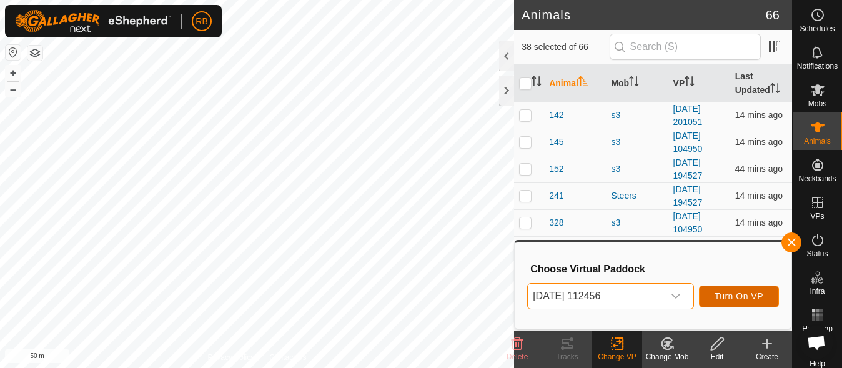
click at [709, 287] on button "Turn On VP" at bounding box center [739, 297] width 80 height 22
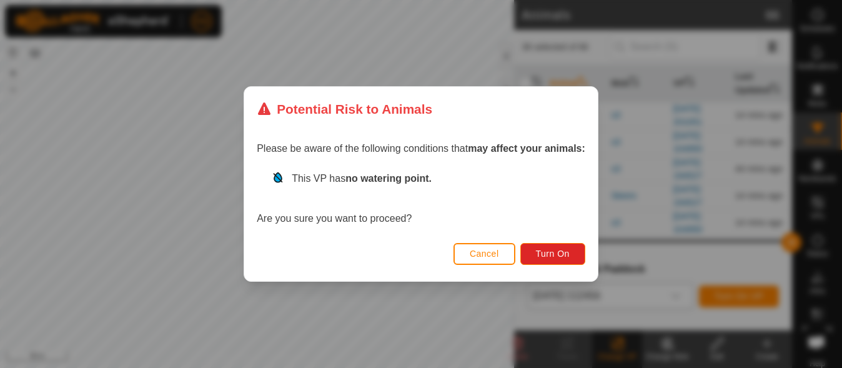
click at [589, 259] on div "Cancel Turn On" at bounding box center [421, 260] width 354 height 42
click at [583, 258] on button "Turn On" at bounding box center [552, 254] width 65 height 22
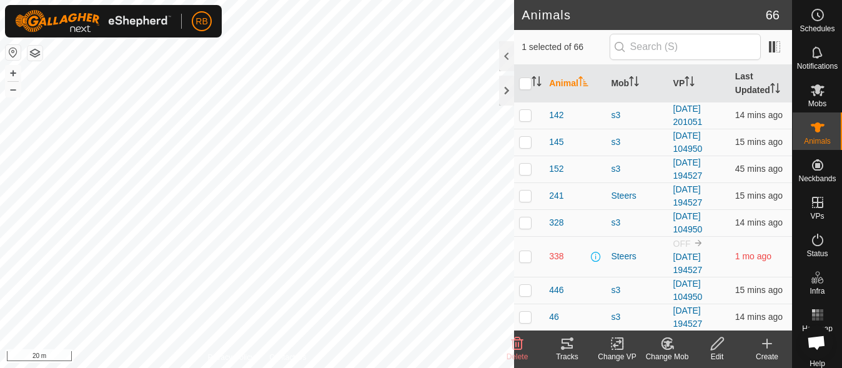
click at [578, 341] on tracks-svg-icon at bounding box center [567, 343] width 50 height 15
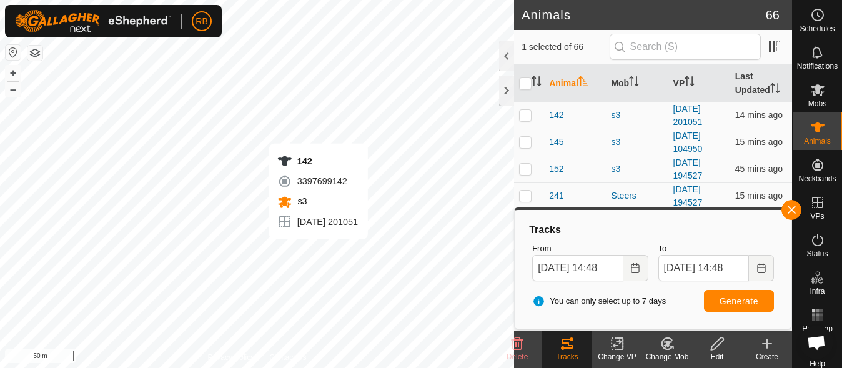
checkbox input "true"
checkbox input "false"
click at [792, 213] on button "button" at bounding box center [792, 210] width 20 height 20
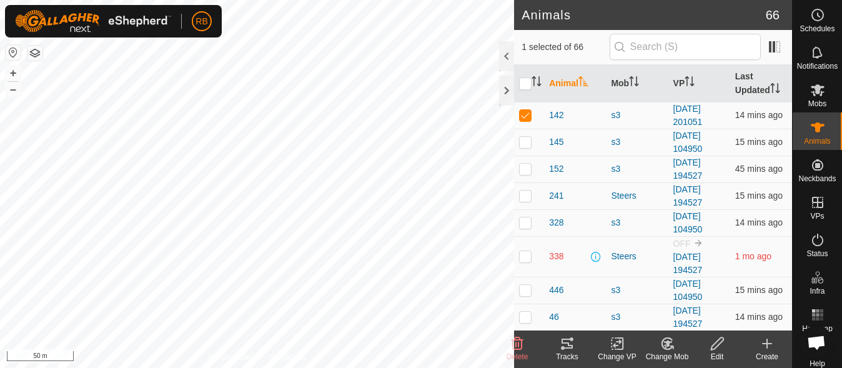
click at [566, 342] on icon at bounding box center [567, 344] width 11 height 10
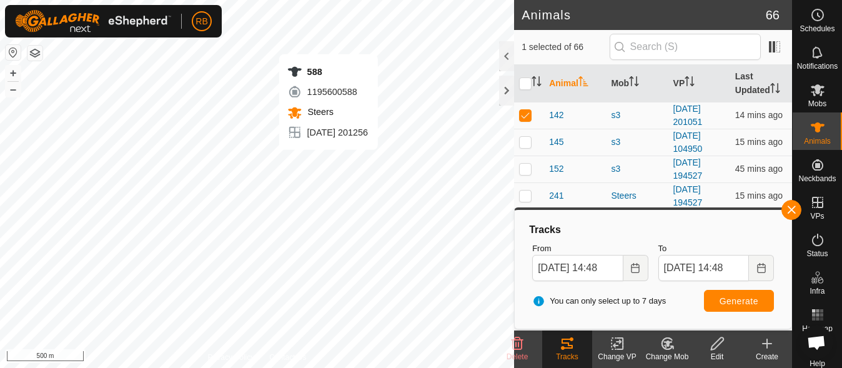
checkbox input "false"
checkbox input "true"
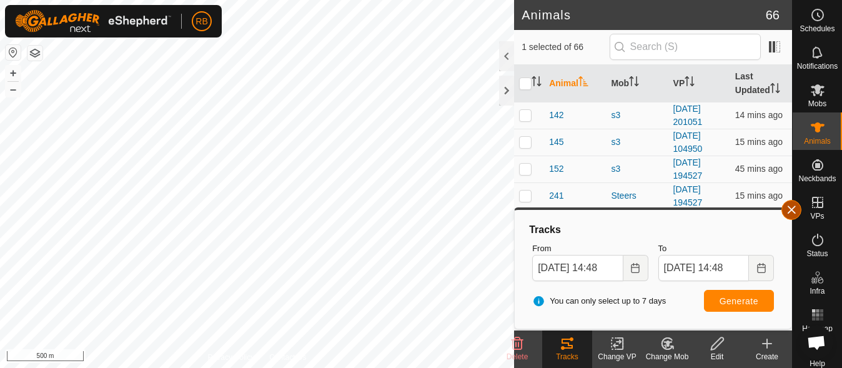
click at [790, 211] on button "button" at bounding box center [792, 210] width 20 height 20
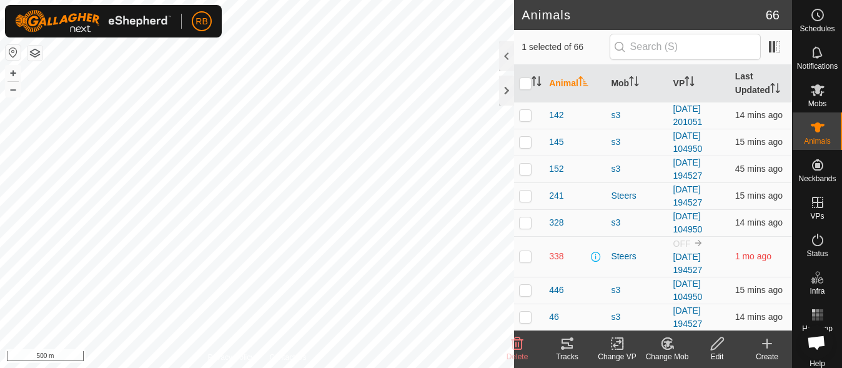
click at [562, 347] on icon at bounding box center [567, 343] width 15 height 15
checkbox input "false"
checkbox input "true"
checkbox input "false"
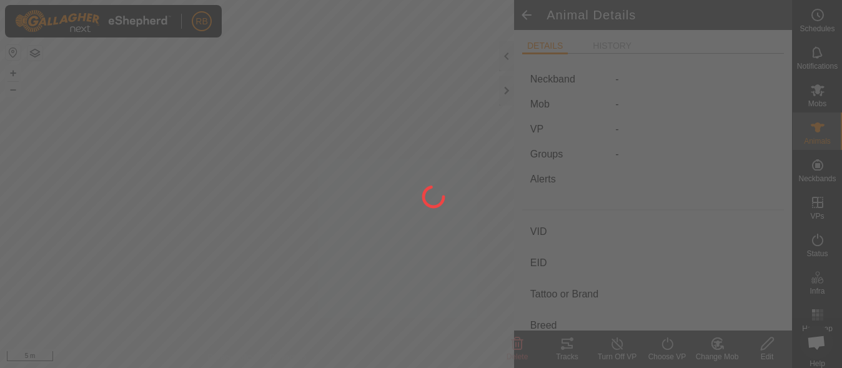
type input "-"
type input "bwf"
type input "-"
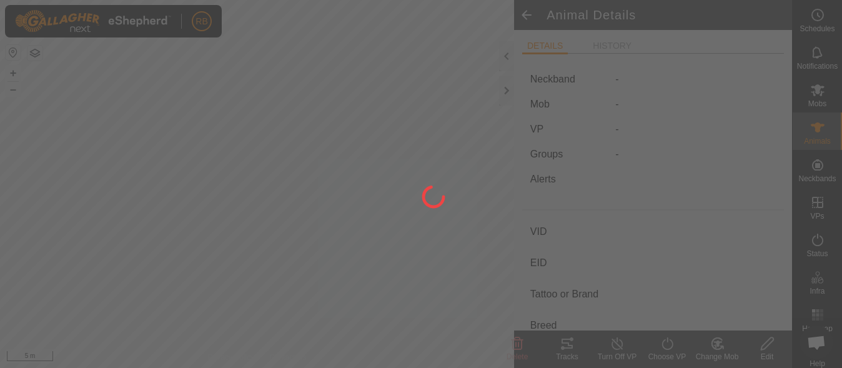
type input "-"
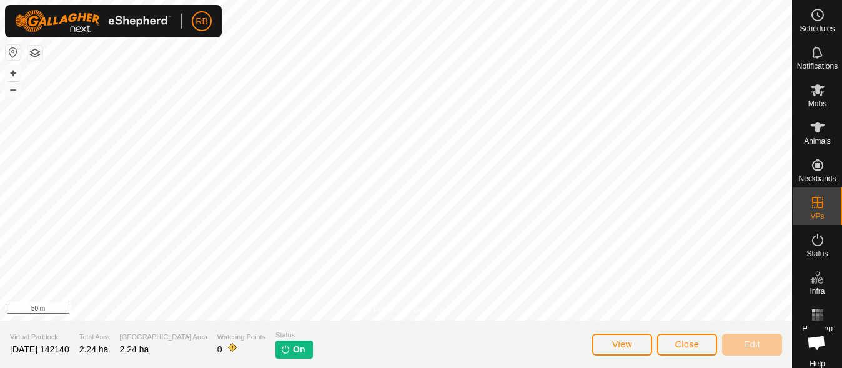
click at [700, 355] on div "View Close Edit" at bounding box center [687, 344] width 190 height 30
click at [687, 347] on span "Close" at bounding box center [687, 344] width 24 height 10
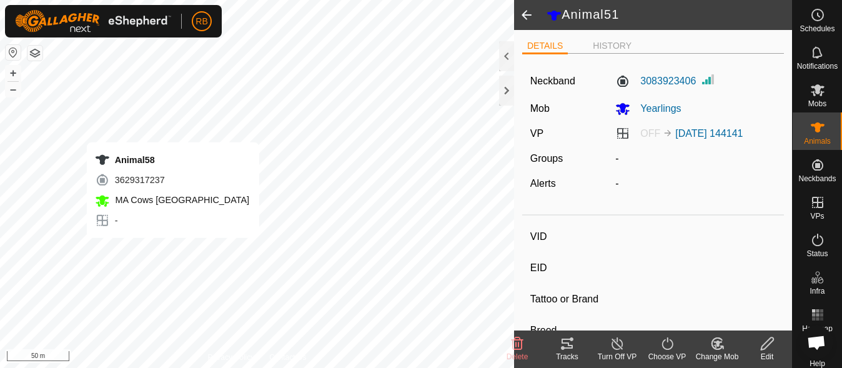
type input "-"
type input "rwf-2017"
type input "-"
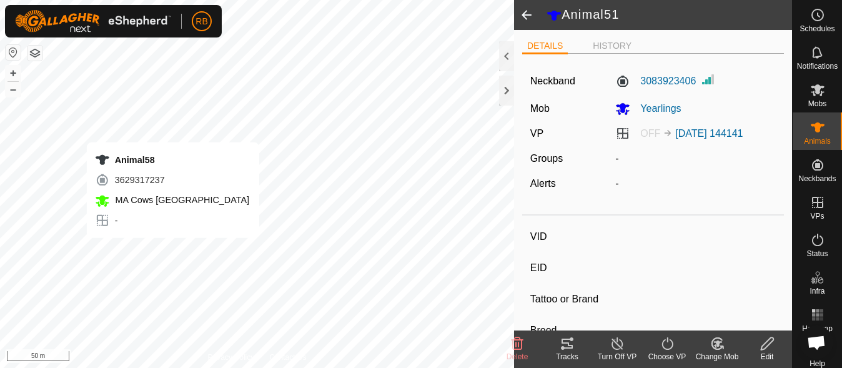
type input "-"
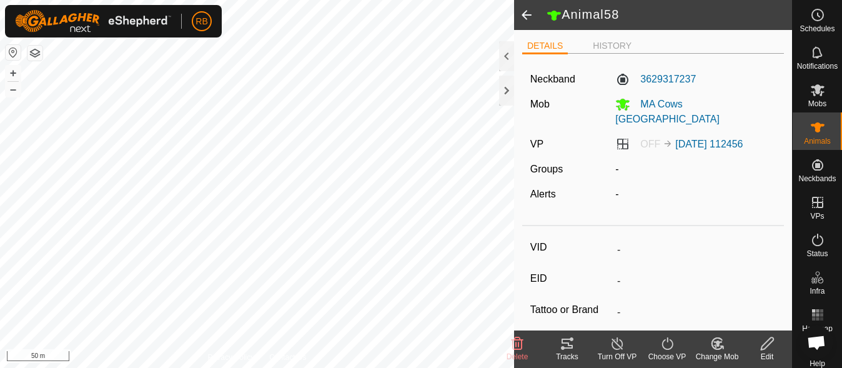
type input "rwf-2017"
